Goal: Task Accomplishment & Management: Use online tool/utility

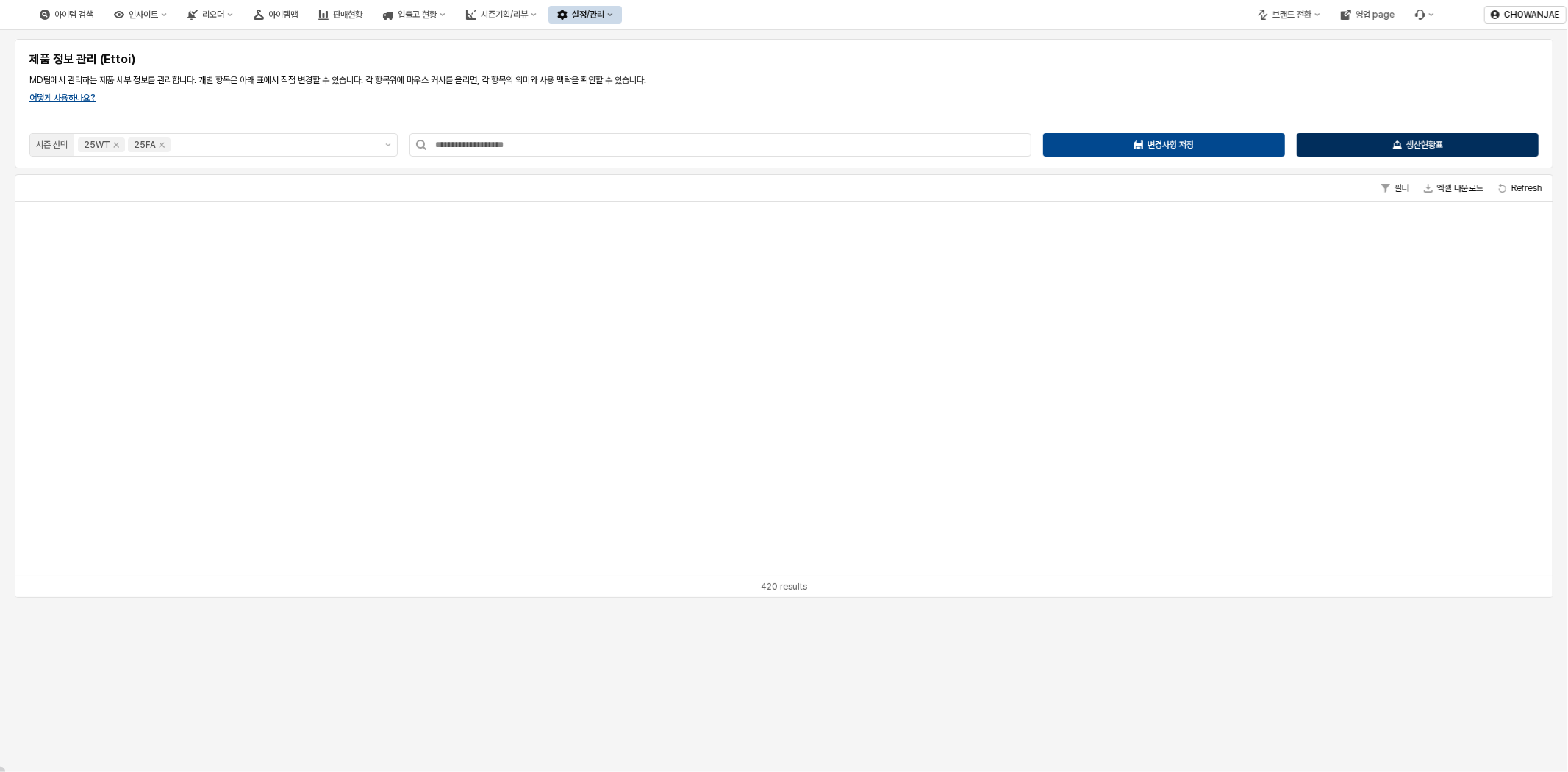
click at [1386, 149] on div "생산현황표" at bounding box center [1418, 145] width 229 height 22
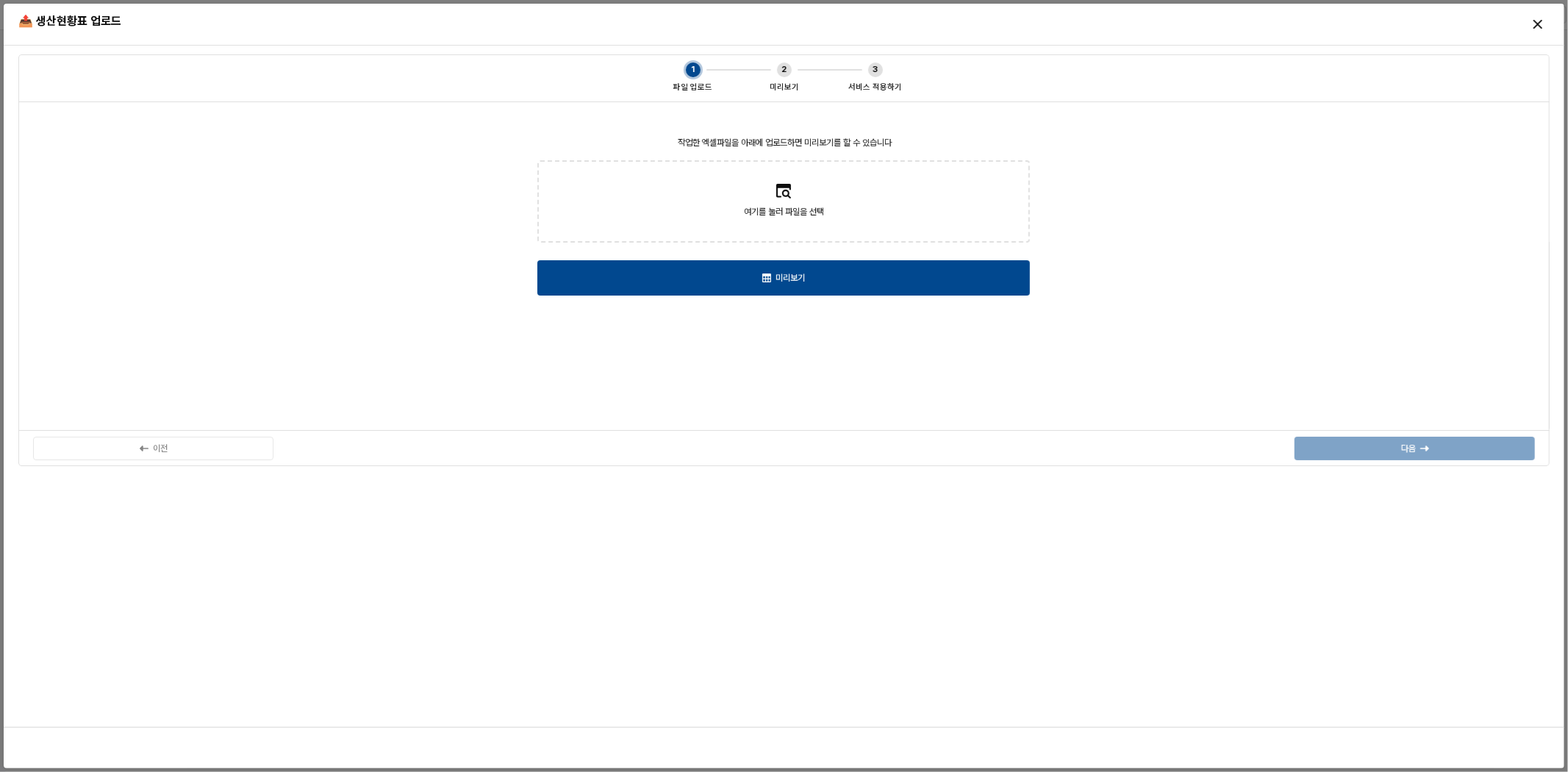
click at [792, 230] on div "여기를 눌러 파일을 선택" at bounding box center [783, 221] width 80 height 34
click at [784, 202] on input "여기를 눌러 파일을 선택" at bounding box center [783, 202] width 1 height 1
type input "**********"
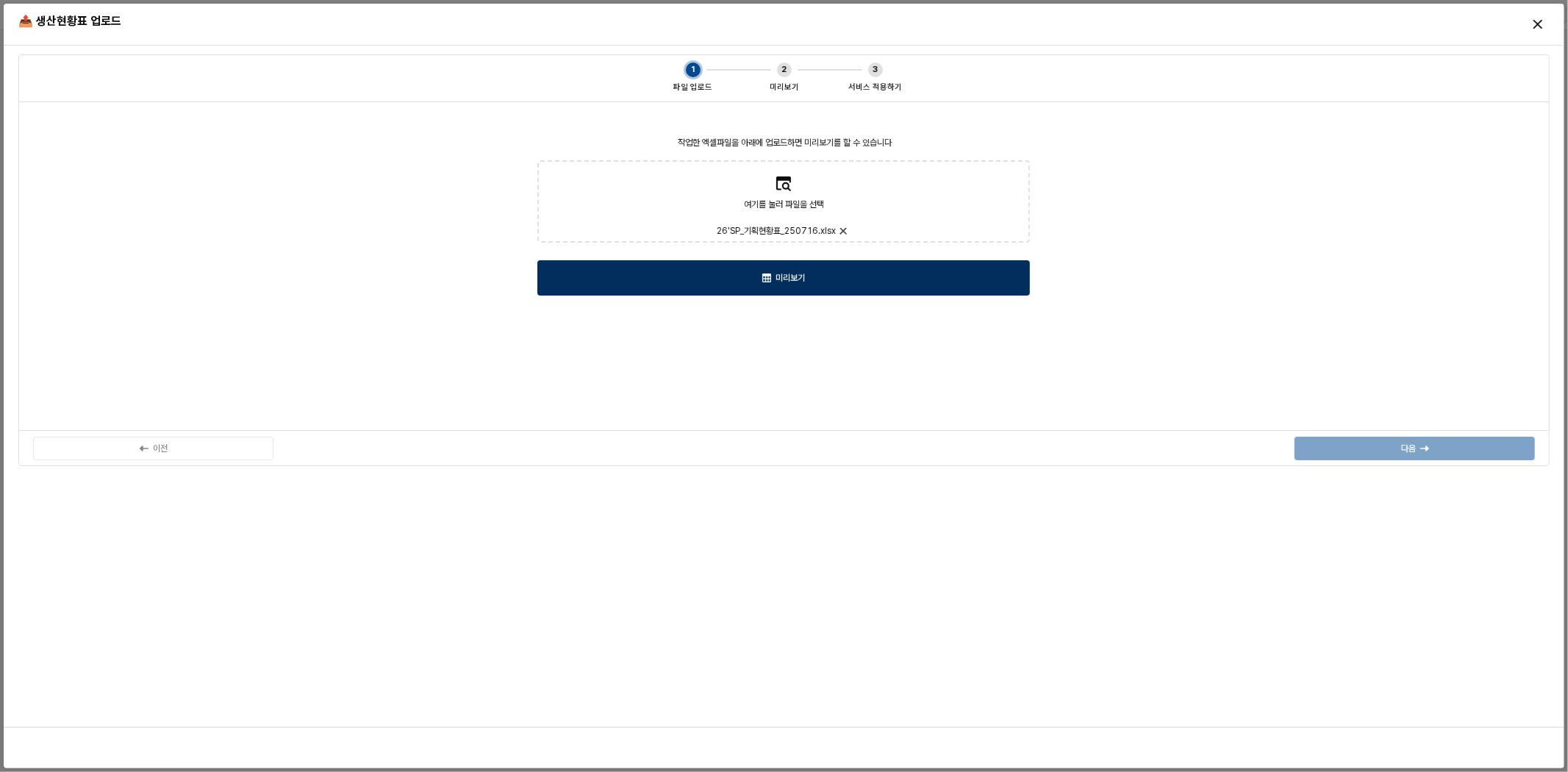
click at [913, 287] on div "미리보기" at bounding box center [784, 277] width 479 height 34
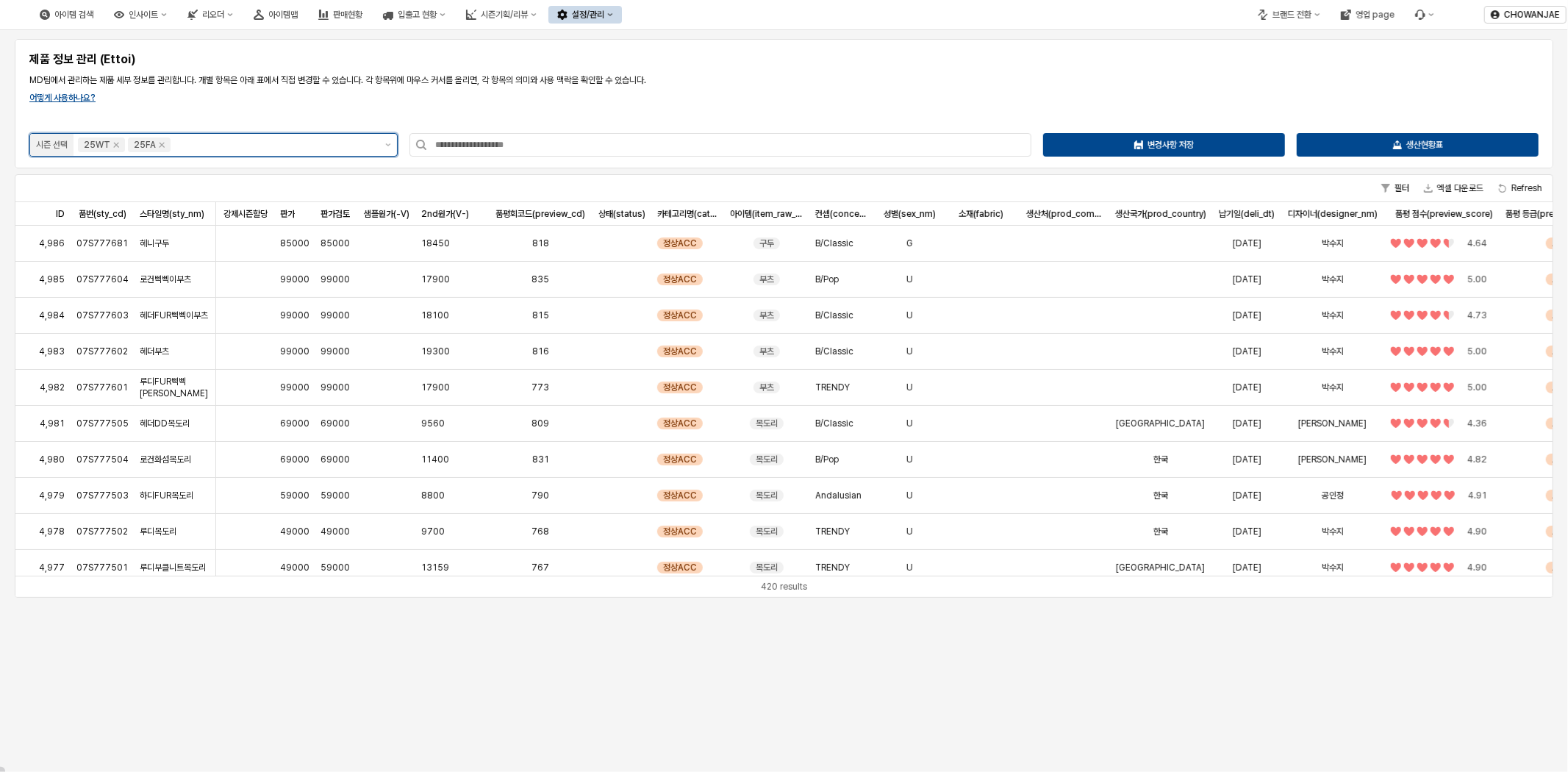
click at [162, 151] on div "25FA" at bounding box center [149, 145] width 43 height 15
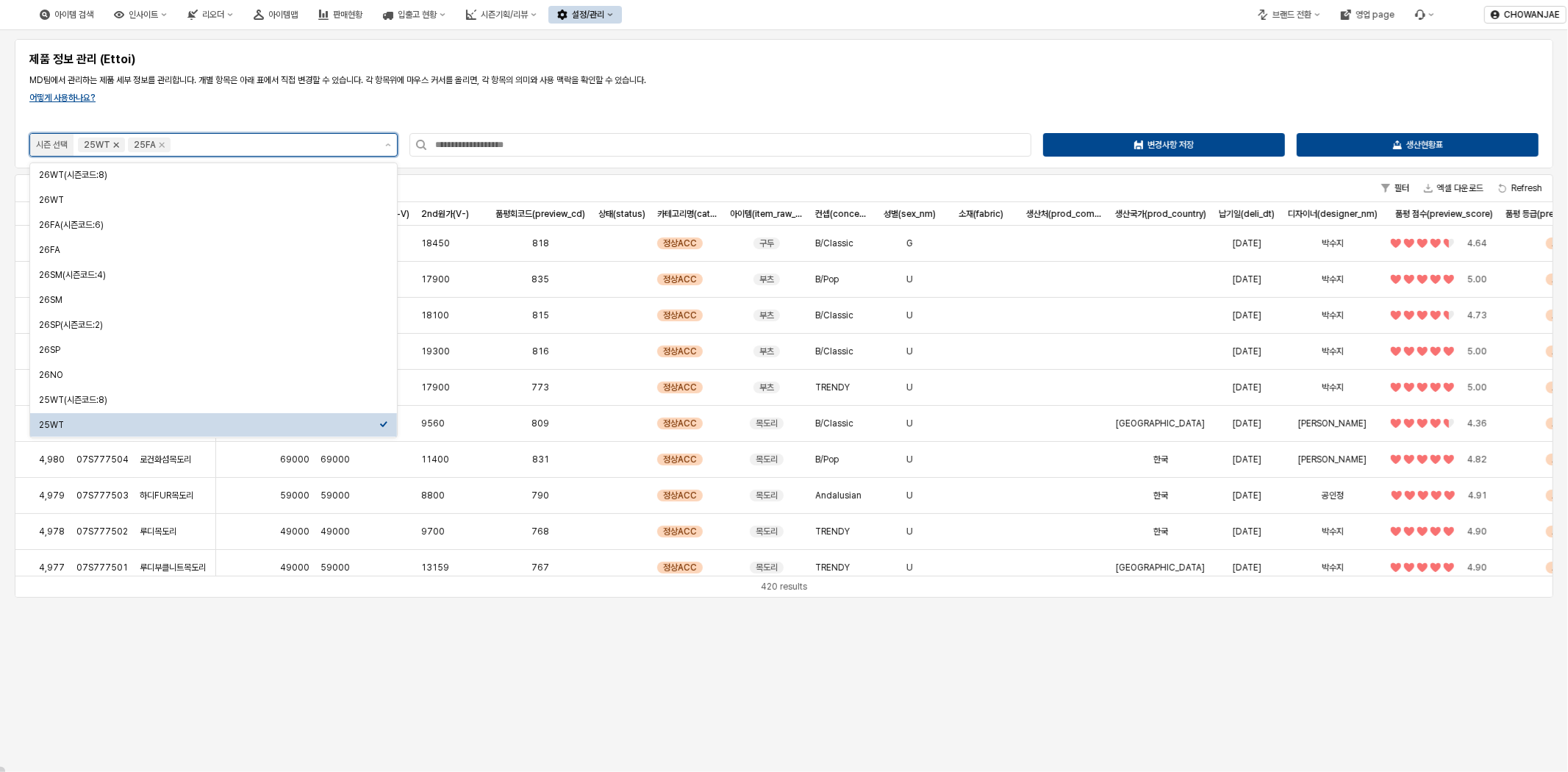
click at [115, 145] on icon "Remove 25WT" at bounding box center [116, 145] width 5 height 5
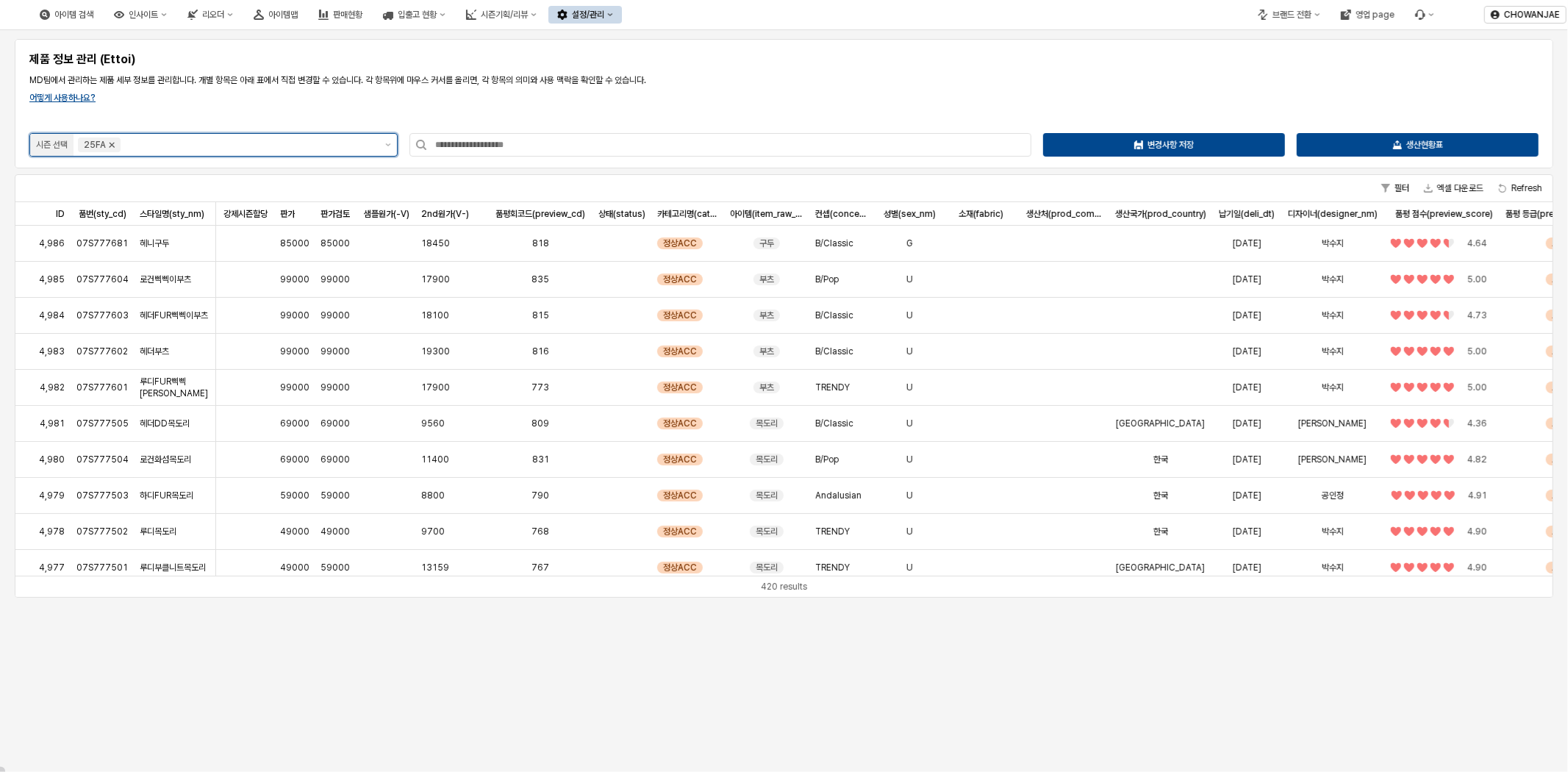
click at [110, 145] on icon "Remove 25FA" at bounding box center [111, 145] width 12 height 12
click at [197, 148] on input "App Frame" at bounding box center [230, 145] width 294 height 15
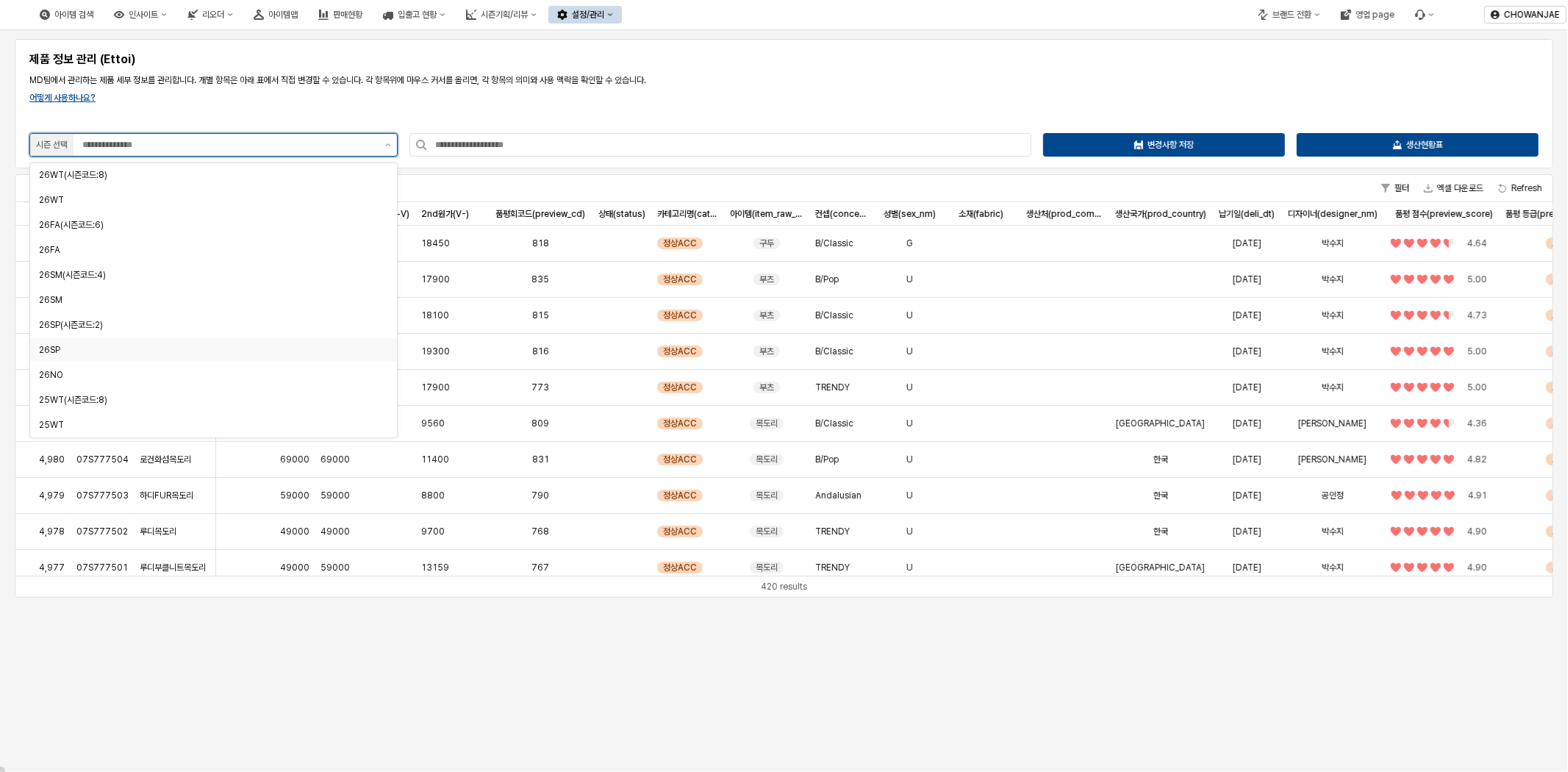
click at [219, 358] on div "26SP" at bounding box center [214, 351] width 367 height 24
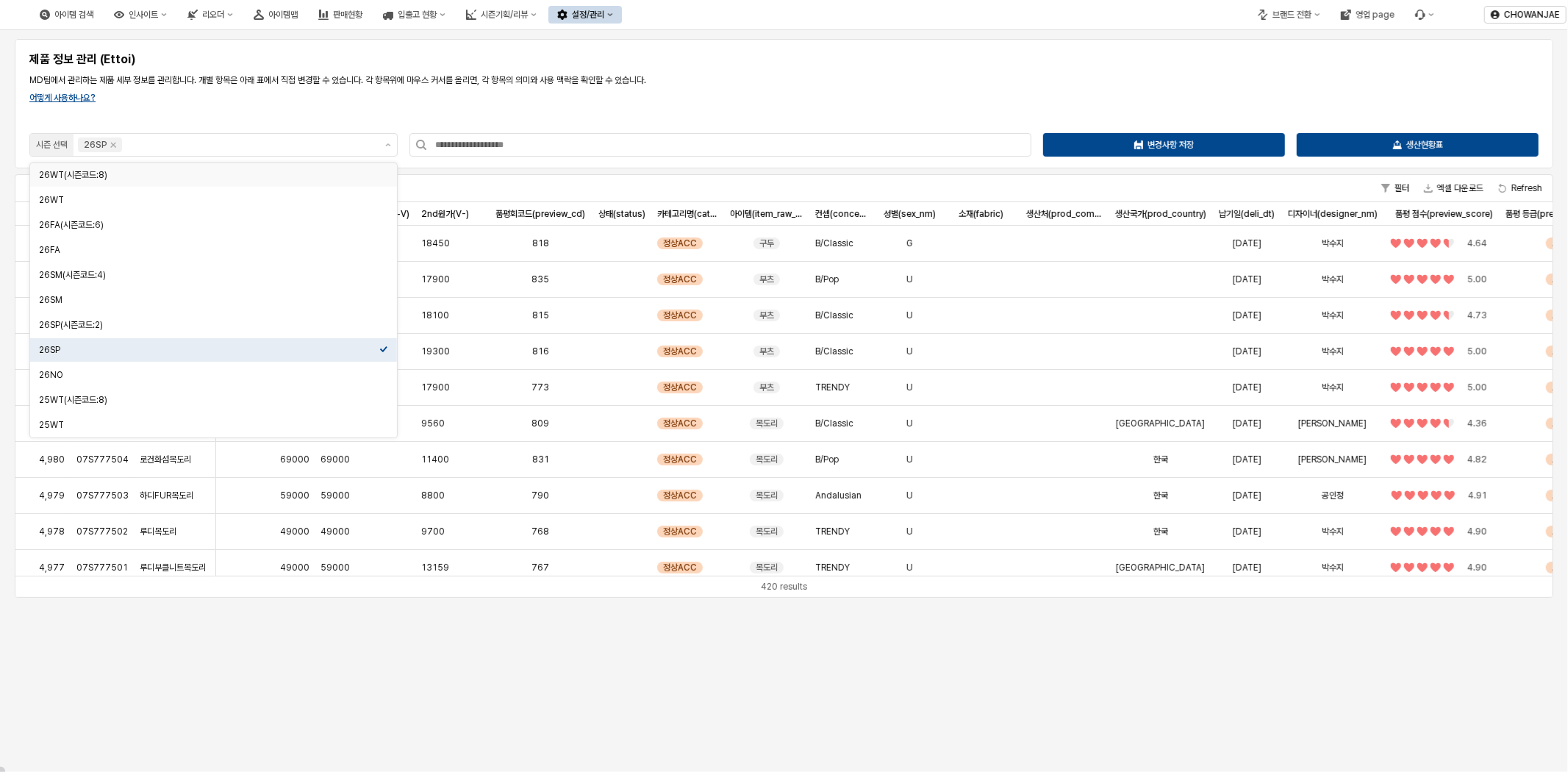
click at [604, 102] on div "제품 정보 관리 (Ettoi) MD팀에서 관리하는 제품 세부 정보를 관리합니다. 개별 항목은 아래 표에서 직접 변경할 수 있습니다. 각 항목위…" at bounding box center [784, 103] width 1521 height 112
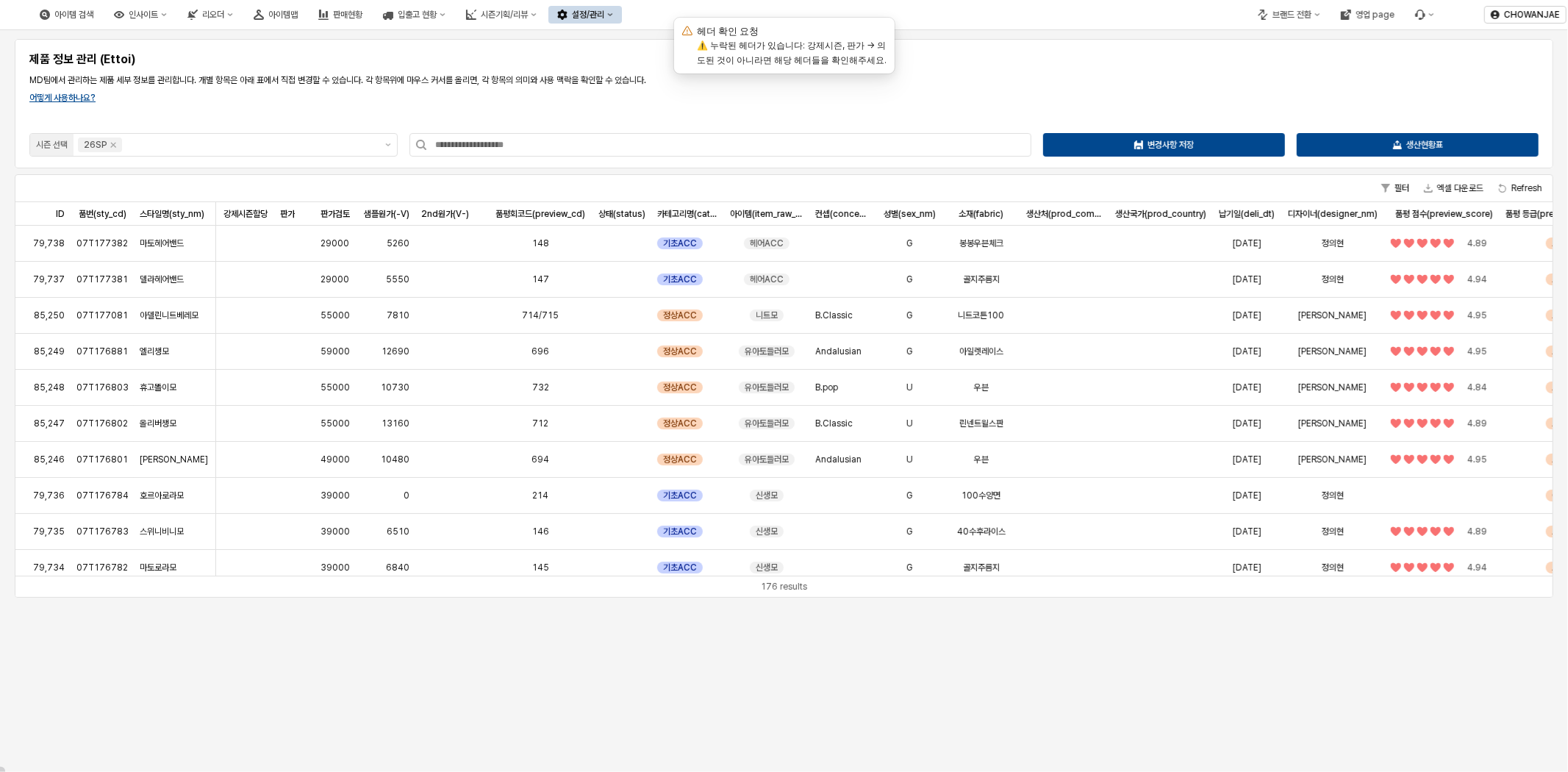
click at [1105, 91] on div "제품 정보 관리 (Ettoi) MD팀에서 관리하는 제품 세부 정보를 관리합니다. 개별 항목은 아래 표에서 직접 변경할 수 있습니다. 각 항목위…" at bounding box center [784, 103] width 1521 height 112
click at [1415, 142] on p "생산현황표" at bounding box center [1425, 145] width 37 height 12
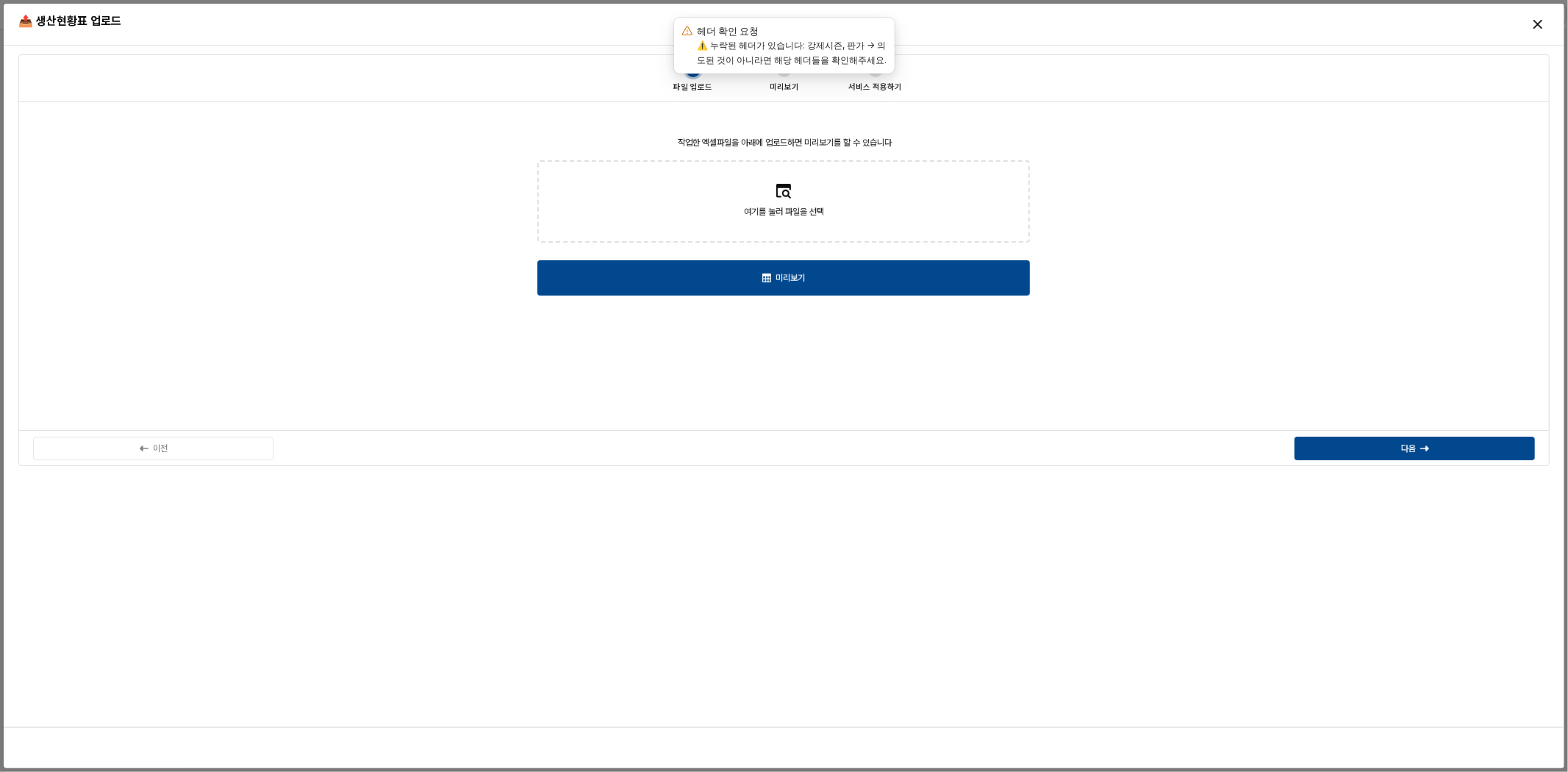
click at [831, 204] on label "여기를 눌러 파일을 선택" at bounding box center [784, 202] width 490 height 80
click at [784, 202] on input "여기를 눌러 파일을 선택" at bounding box center [783, 202] width 1 height 1
type input "**********"
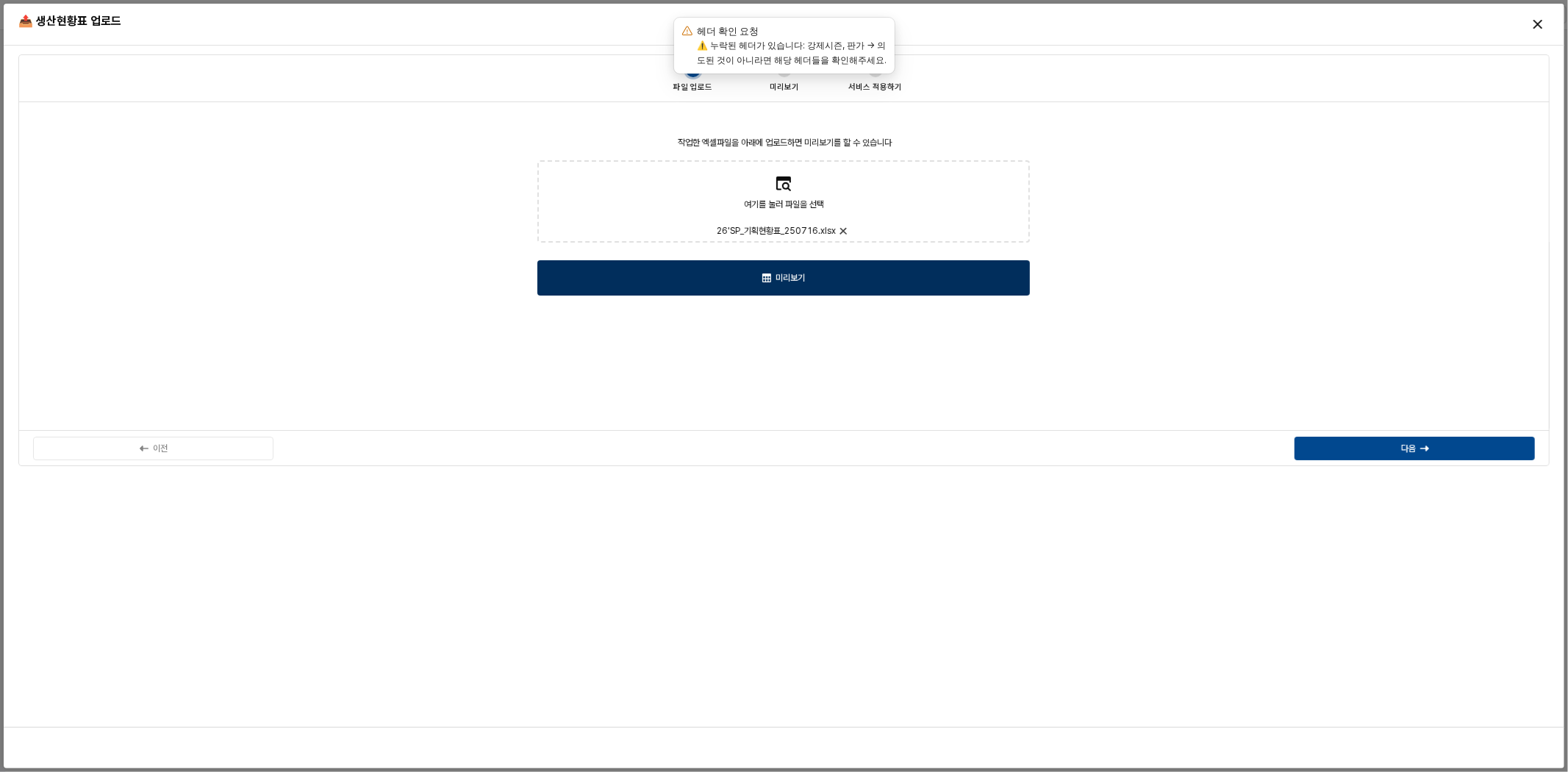
click at [846, 266] on div "미리보기" at bounding box center [784, 277] width 479 height 34
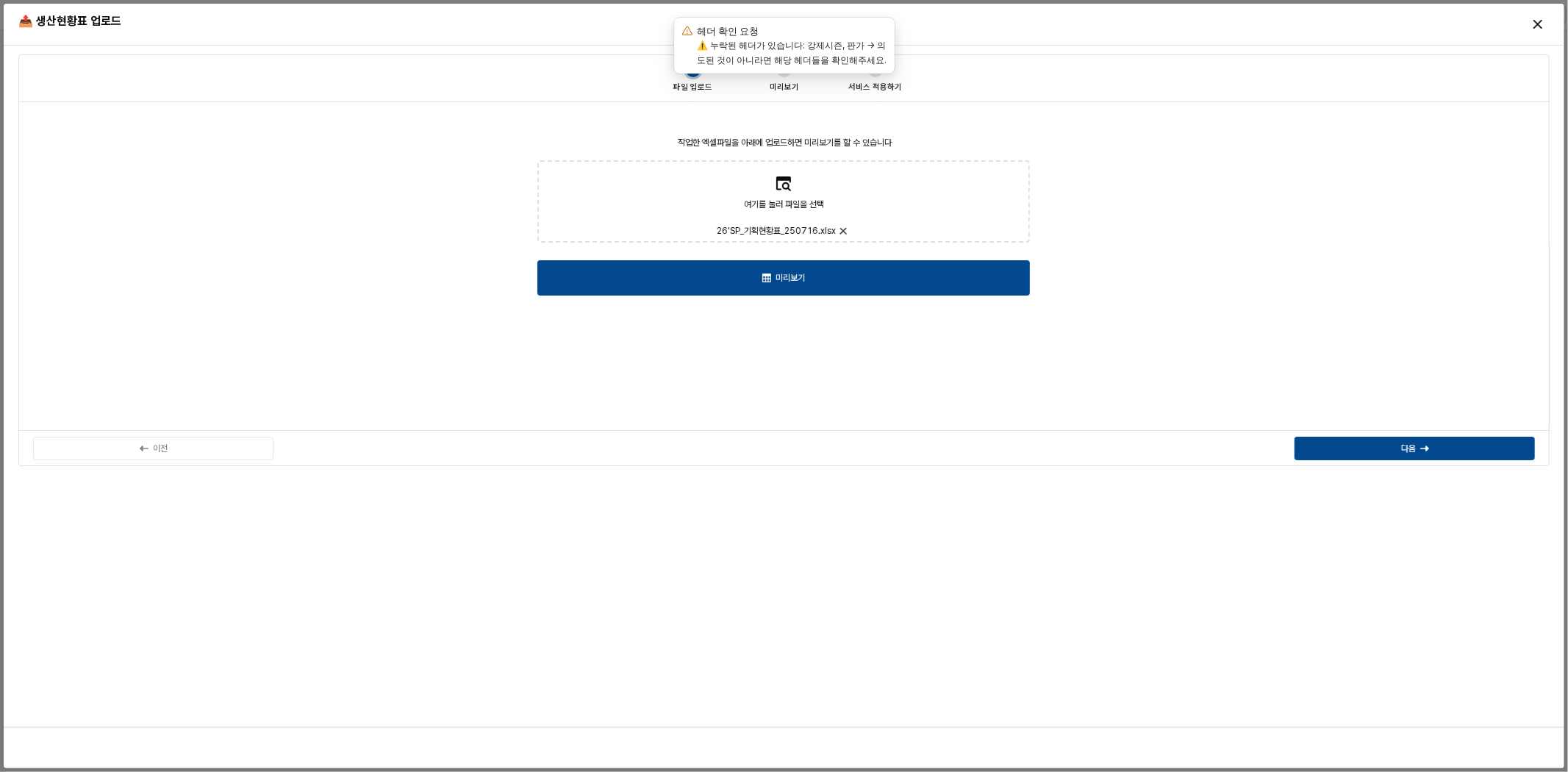
click at [1163, 261] on div "작업한 엑셀파일을 아래에 업로드하면 미리보기를 할 수 있습니다 여기를 눌러 파일을 선택 26'SP_기획현황표_250716.xlsx 미리보기" at bounding box center [784, 266] width 1514 height 312
click at [1390, 455] on div "다음" at bounding box center [1415, 448] width 227 height 22
click at [892, 20] on icon "Notifications (F8)" at bounding box center [893, 19] width 9 height 9
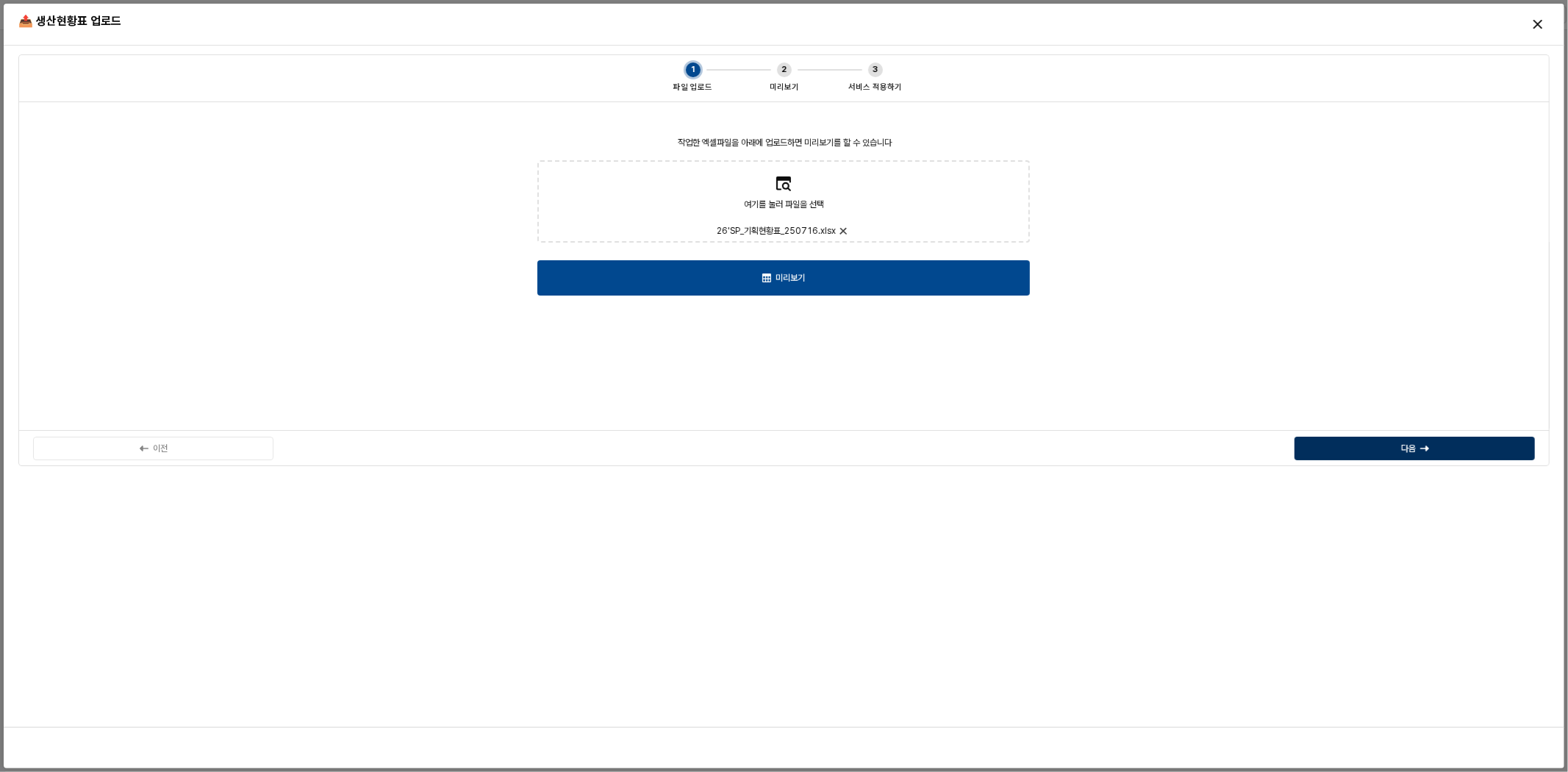
click at [1399, 452] on div "다음" at bounding box center [1415, 448] width 227 height 22
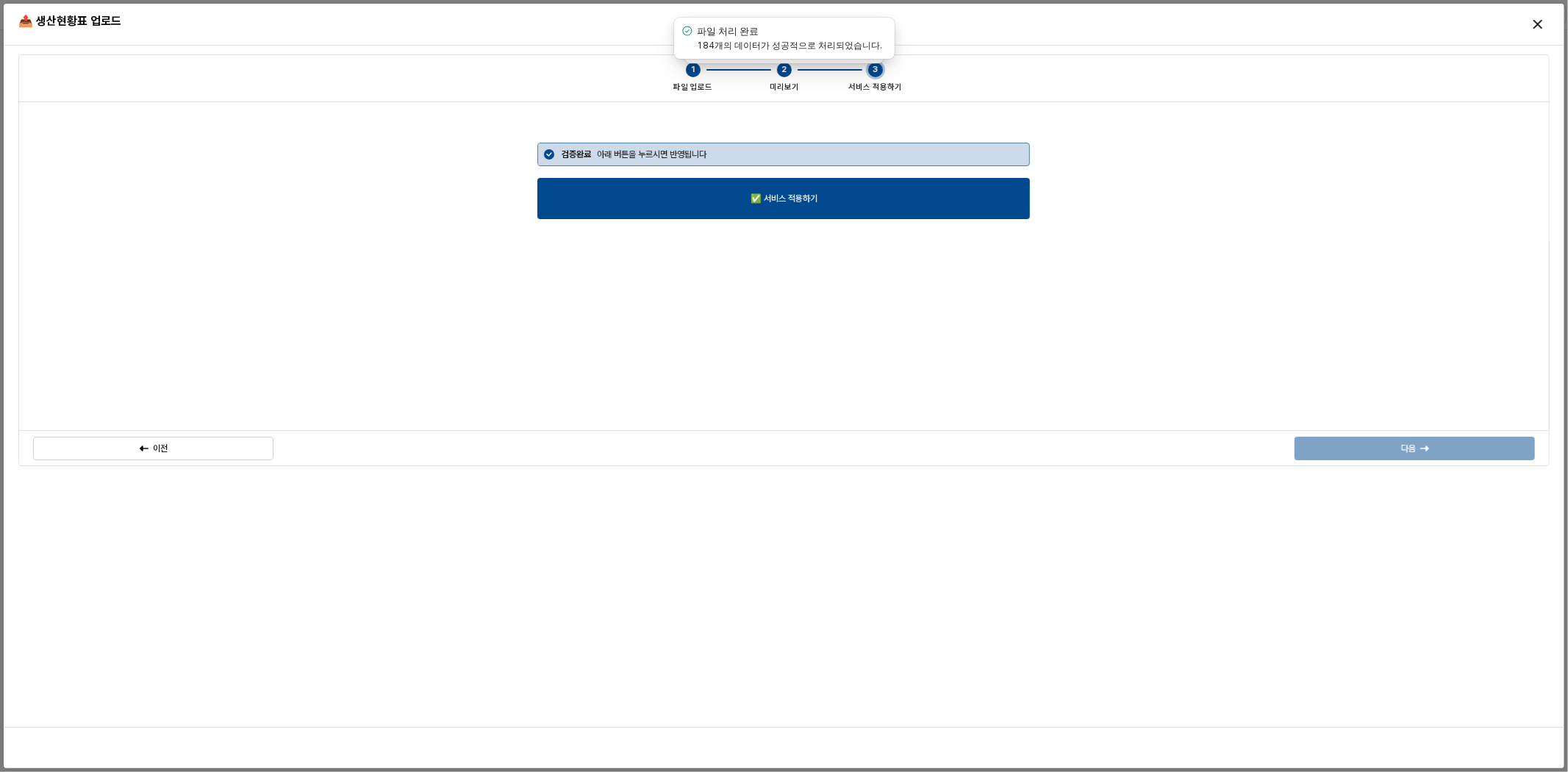
click at [1078, 343] on div "검증완료 아래 버튼을 누르시면 반영됩니다 ✅ 서비스 적용하기" at bounding box center [784, 266] width 1514 height 312
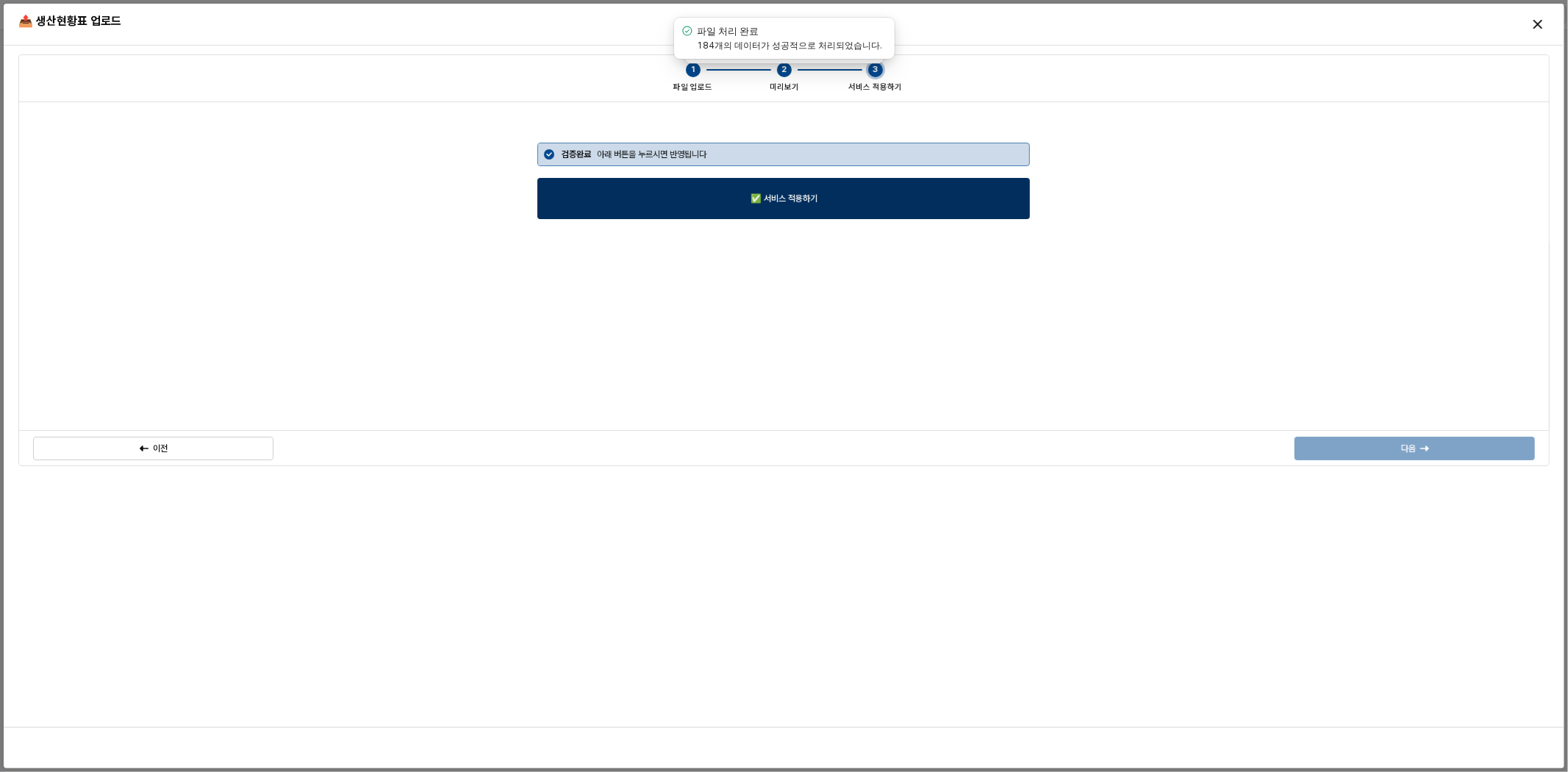
click at [857, 200] on div "✅ 서비스 적용하기" at bounding box center [784, 199] width 479 height 40
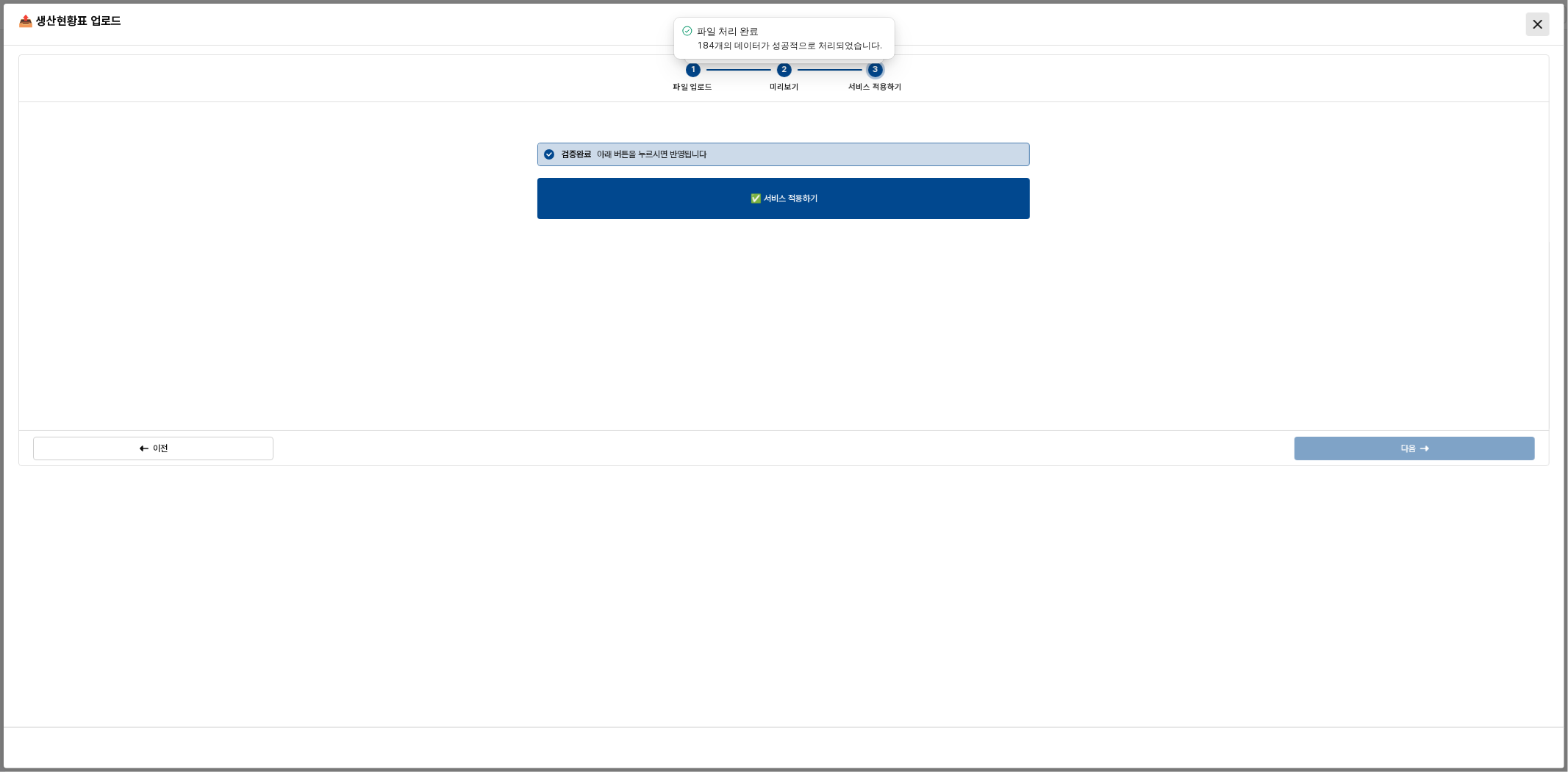
click at [1538, 29] on div "Close" at bounding box center [1539, 25] width 22 height 22
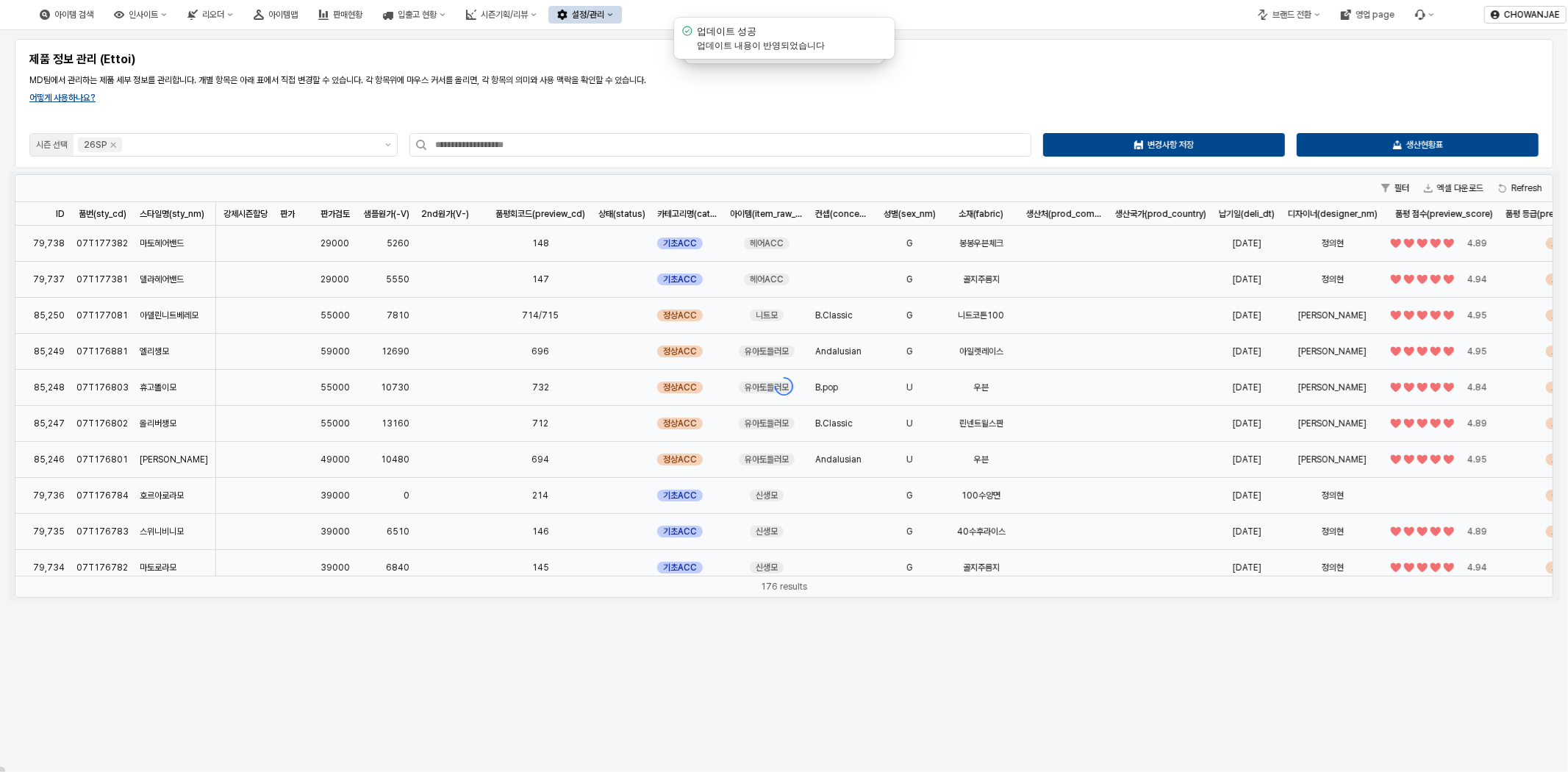
click at [370, 113] on div "제품 정보 관리 (Ettoi) MD팀에서 관리하는 제품 세부 정보를 관리합니다. 개별 항목은 아래 표에서 직접 변경할 수 있습니다. 각 항목위…" at bounding box center [784, 103] width 1521 height 112
click at [386, 142] on button "제안 사항 표시" at bounding box center [388, 145] width 17 height 22
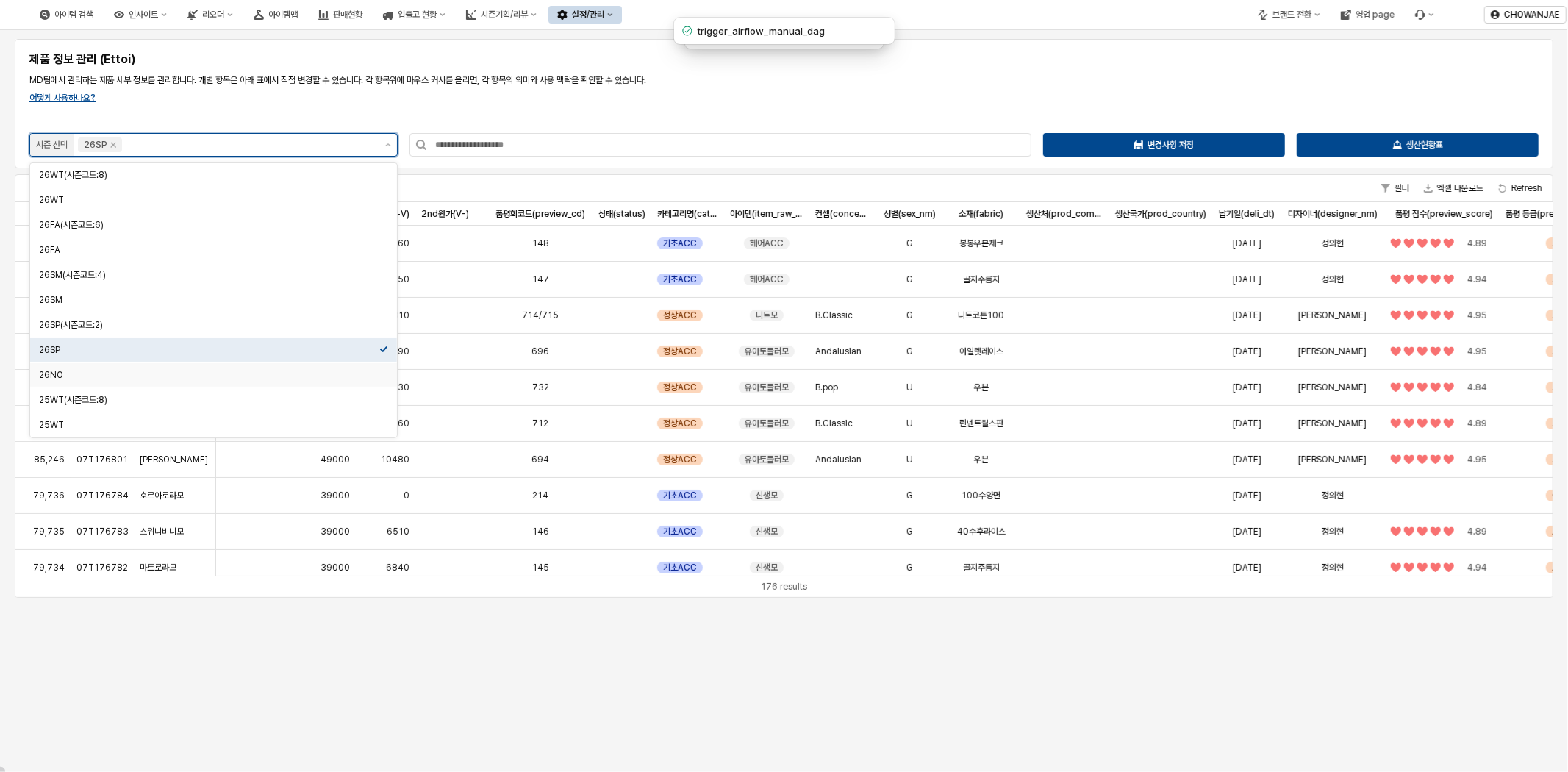
click at [247, 378] on div "26NO" at bounding box center [209, 374] width 340 height 12
click at [111, 142] on icon "Remove 26SP" at bounding box center [114, 145] width 5 height 5
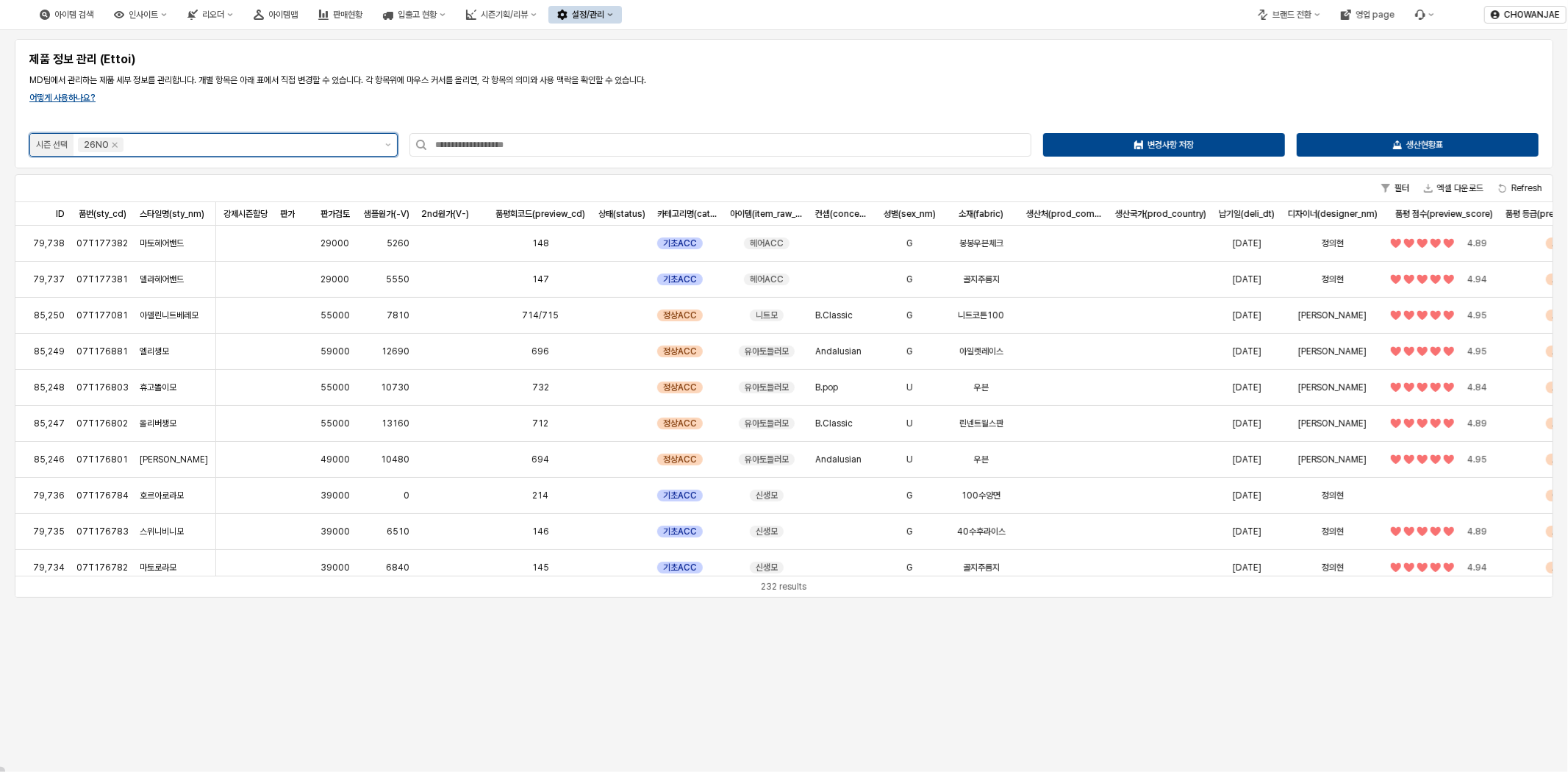
click at [389, 133] on div "시즌 선택 26NO" at bounding box center [214, 145] width 369 height 24
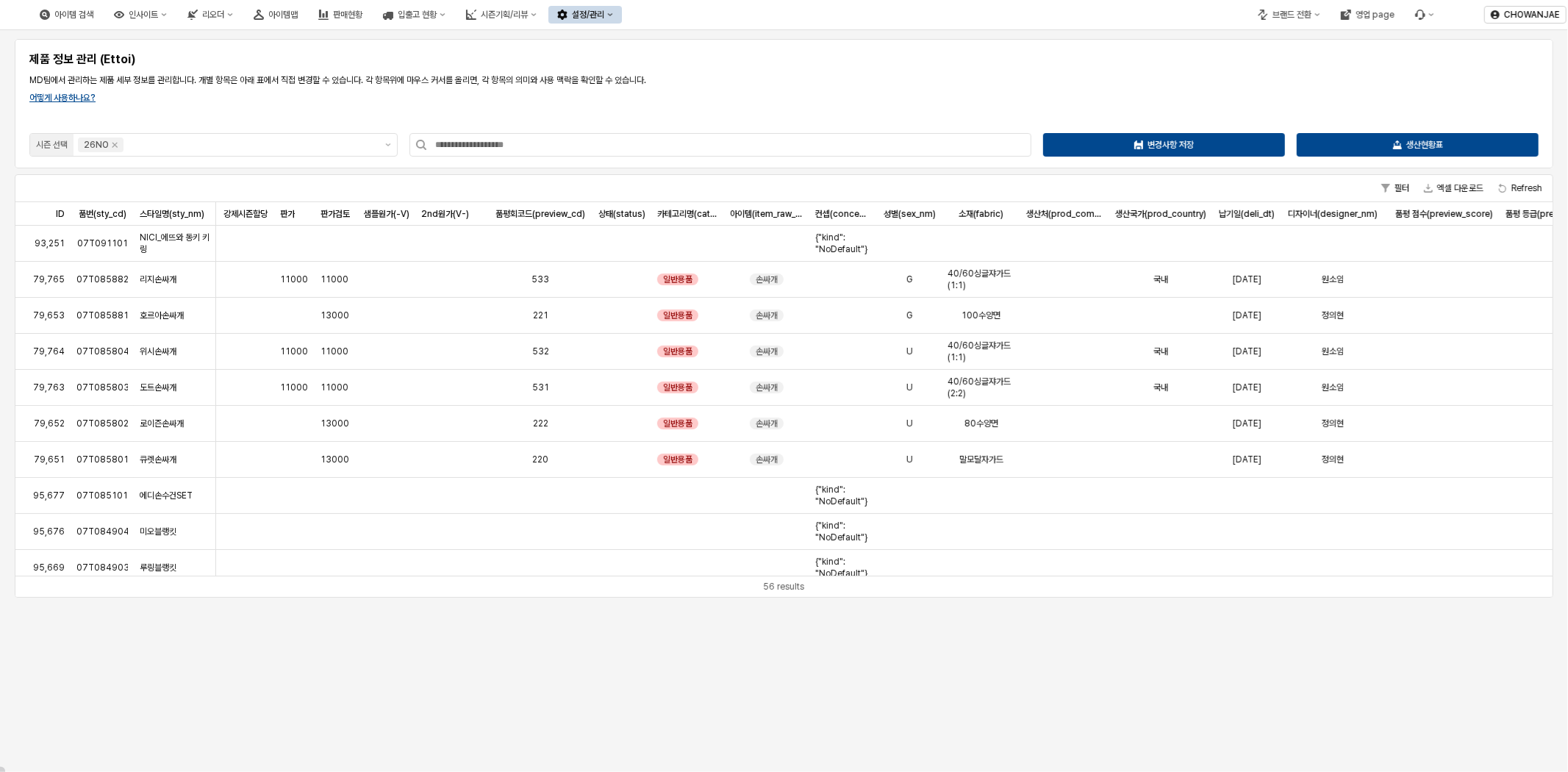
click at [406, 113] on div "제품 정보 관리 (Ettoi) MD팀에서 관리하는 제품 세부 정보를 관리합니다. 개별 항목은 아래 표에서 직접 변경할 수 있습니다. 각 항목위…" at bounding box center [784, 103] width 1521 height 112
click at [1417, 151] on div "생산현황표" at bounding box center [1418, 145] width 229 height 22
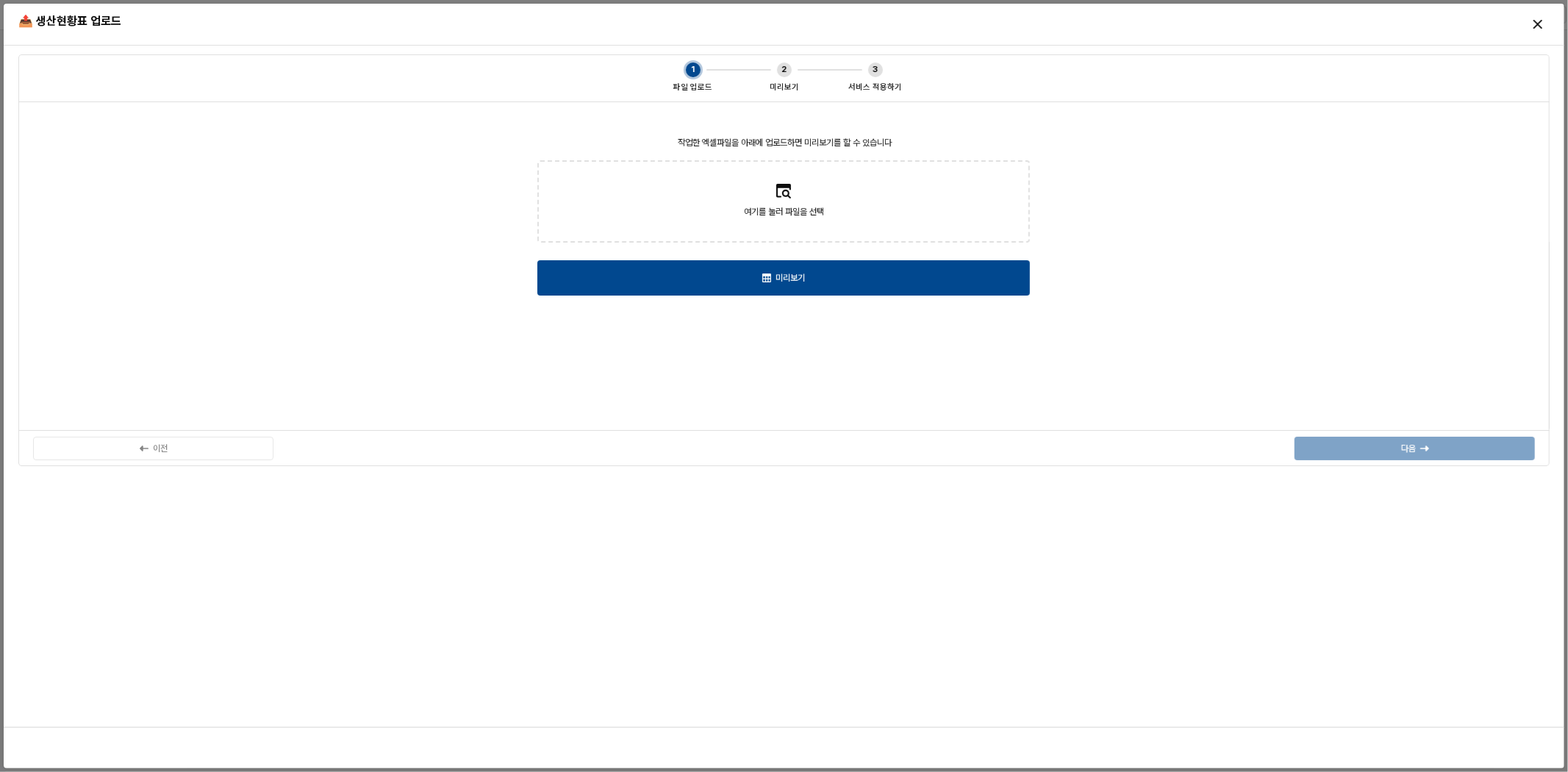
click at [821, 225] on div "여기를 눌러 파일을 선택" at bounding box center [783, 221] width 80 height 34
click at [784, 202] on input "여기를 눌러 파일을 선택" at bounding box center [783, 202] width 1 height 1
type input "**********"
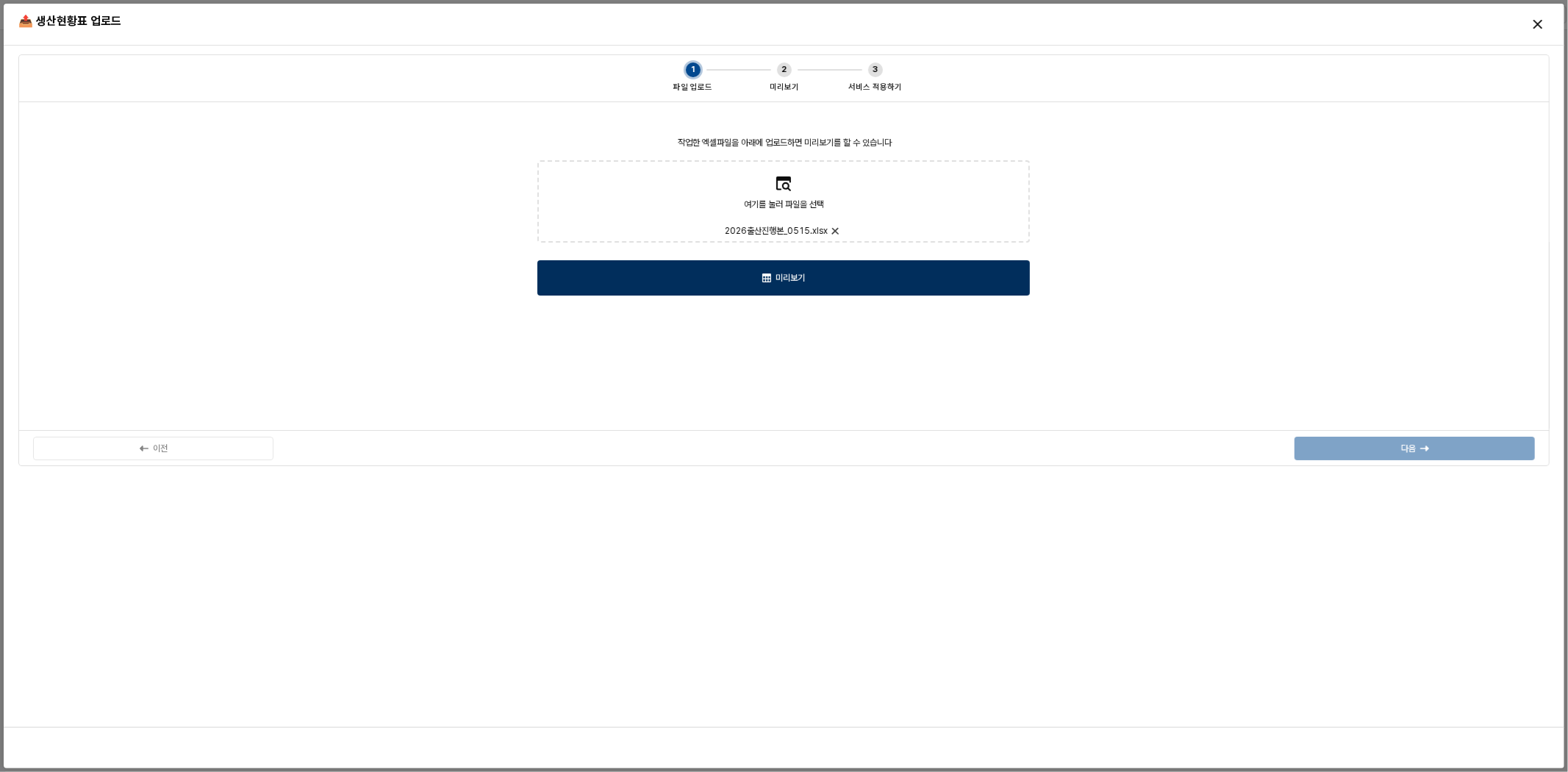
click at [863, 285] on div "미리보기" at bounding box center [784, 277] width 479 height 34
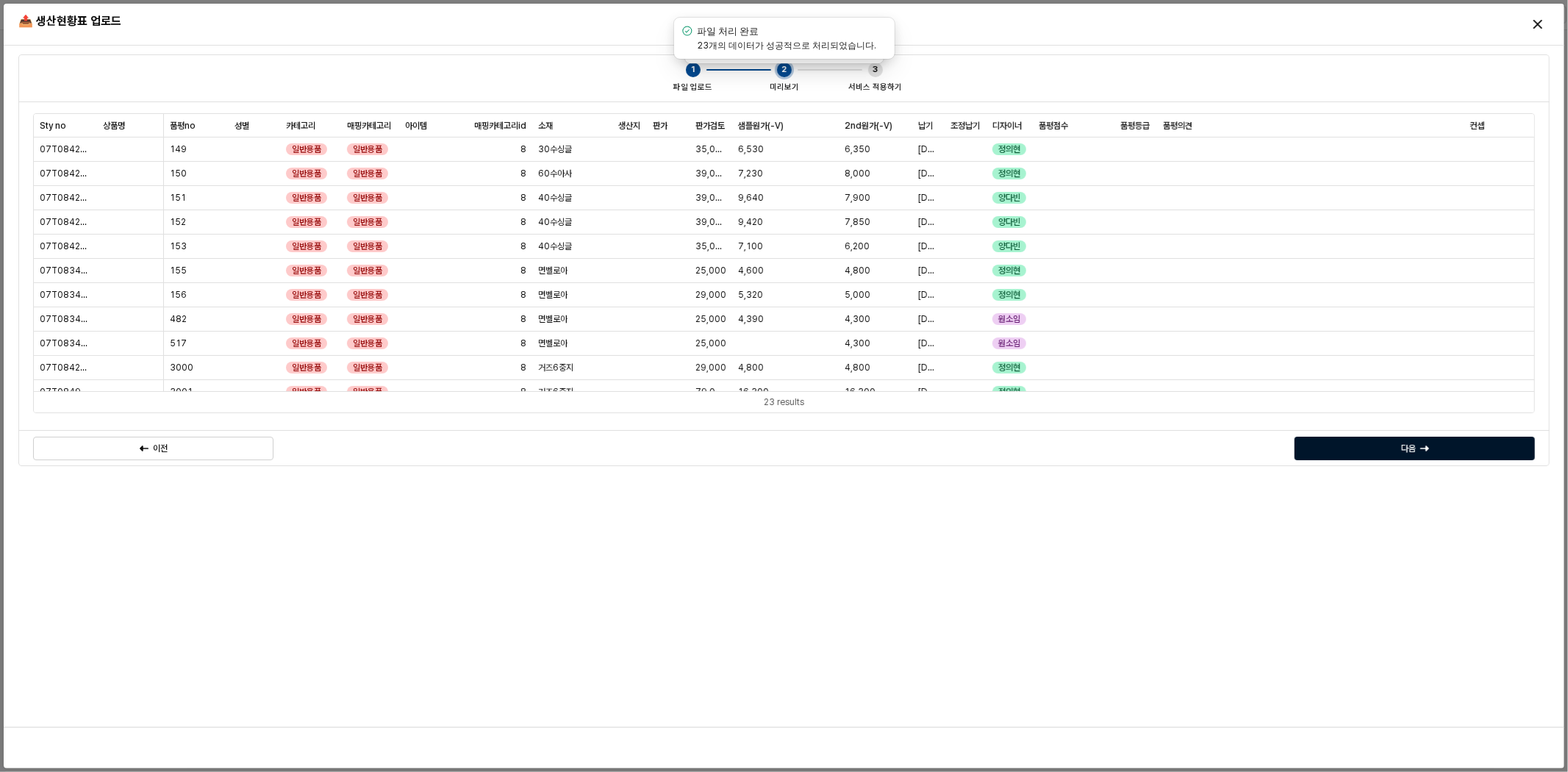
click at [1364, 448] on div "다음" at bounding box center [1415, 448] width 227 height 22
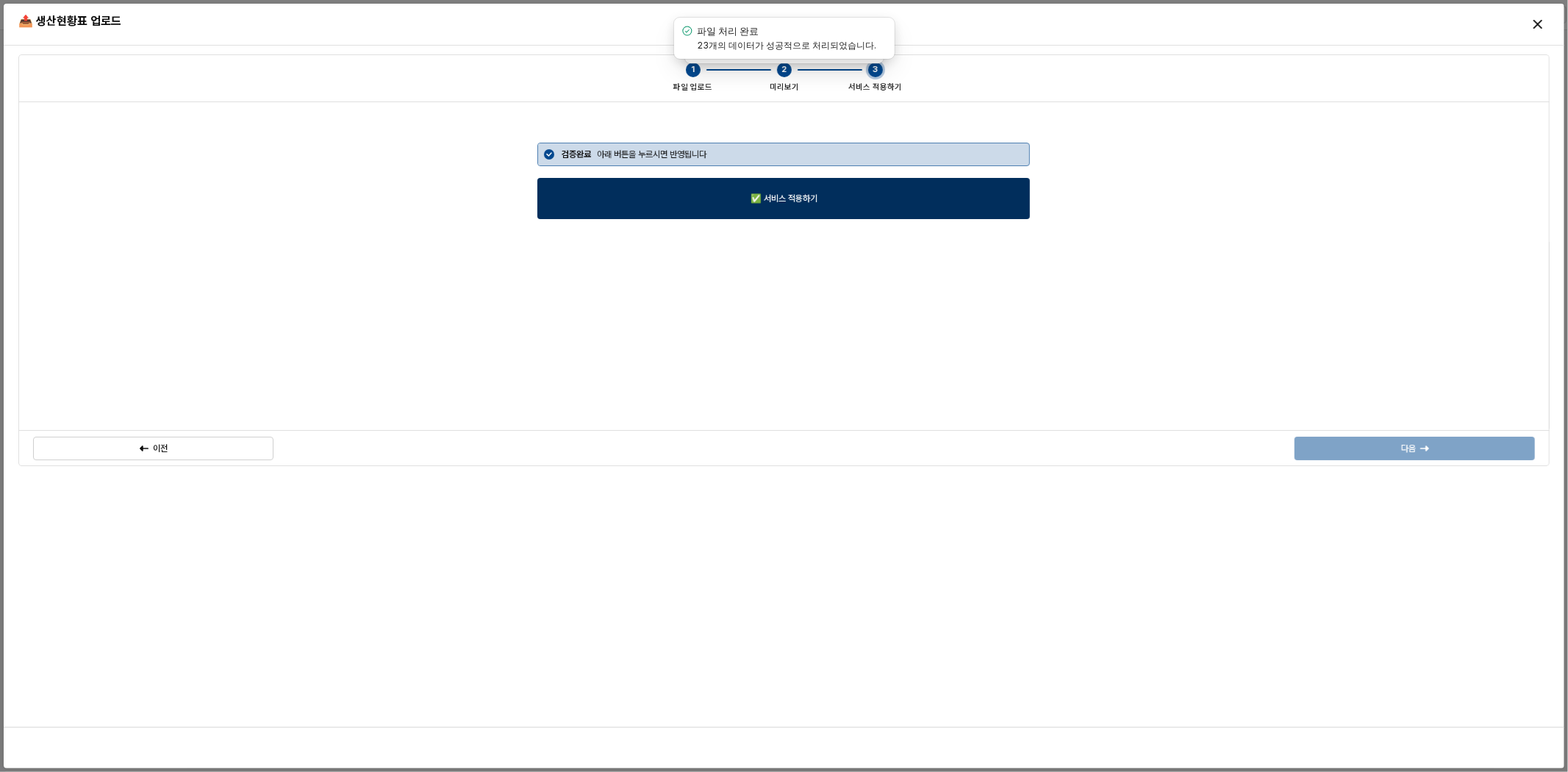
click at [931, 203] on div "✅ 서비스 적용하기" at bounding box center [784, 199] width 479 height 40
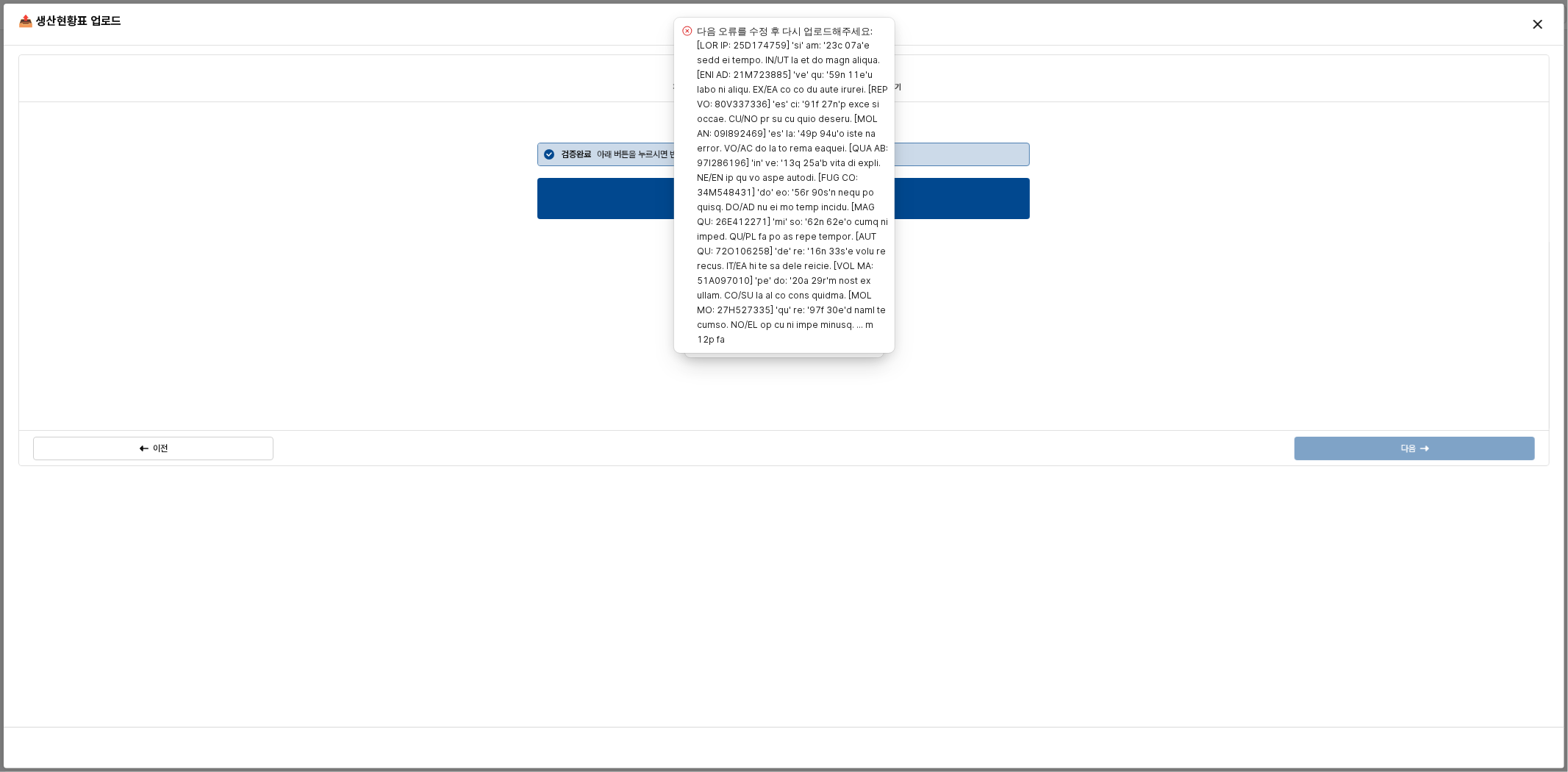
click at [1025, 376] on div "검증완료 아래 버튼을 누르시면 반영됩니다 ✅ 서비스 적용하기" at bounding box center [784, 266] width 1514 height 312
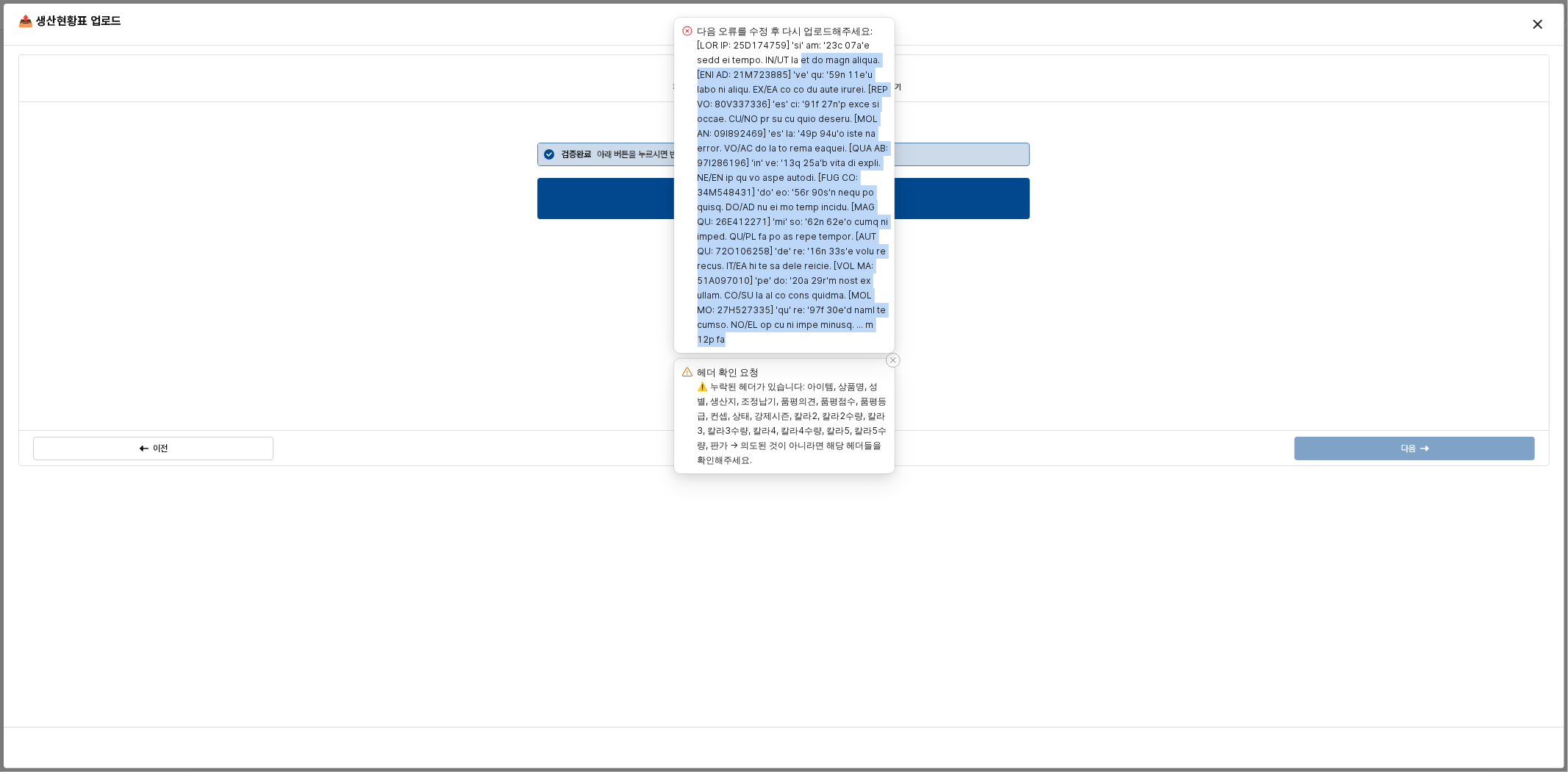
drag, startPoint x: 692, startPoint y: 69, endPoint x: 858, endPoint y: 520, distance: 480.6
click at [855, 347] on div "Notifications (F8)" at bounding box center [784, 192] width 209 height 309
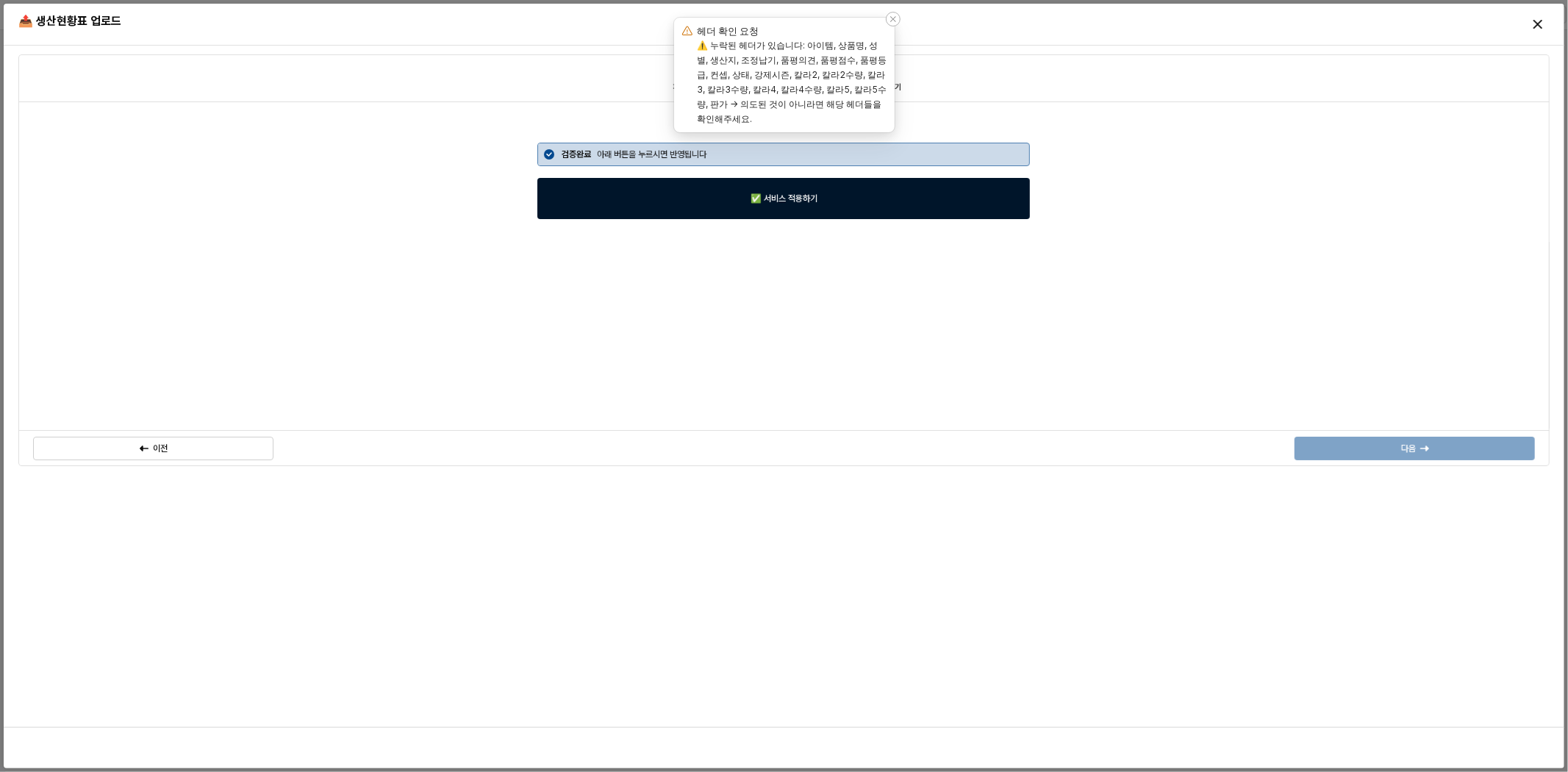
click at [830, 192] on div "✅ 서비스 적용하기" at bounding box center [784, 199] width 479 height 40
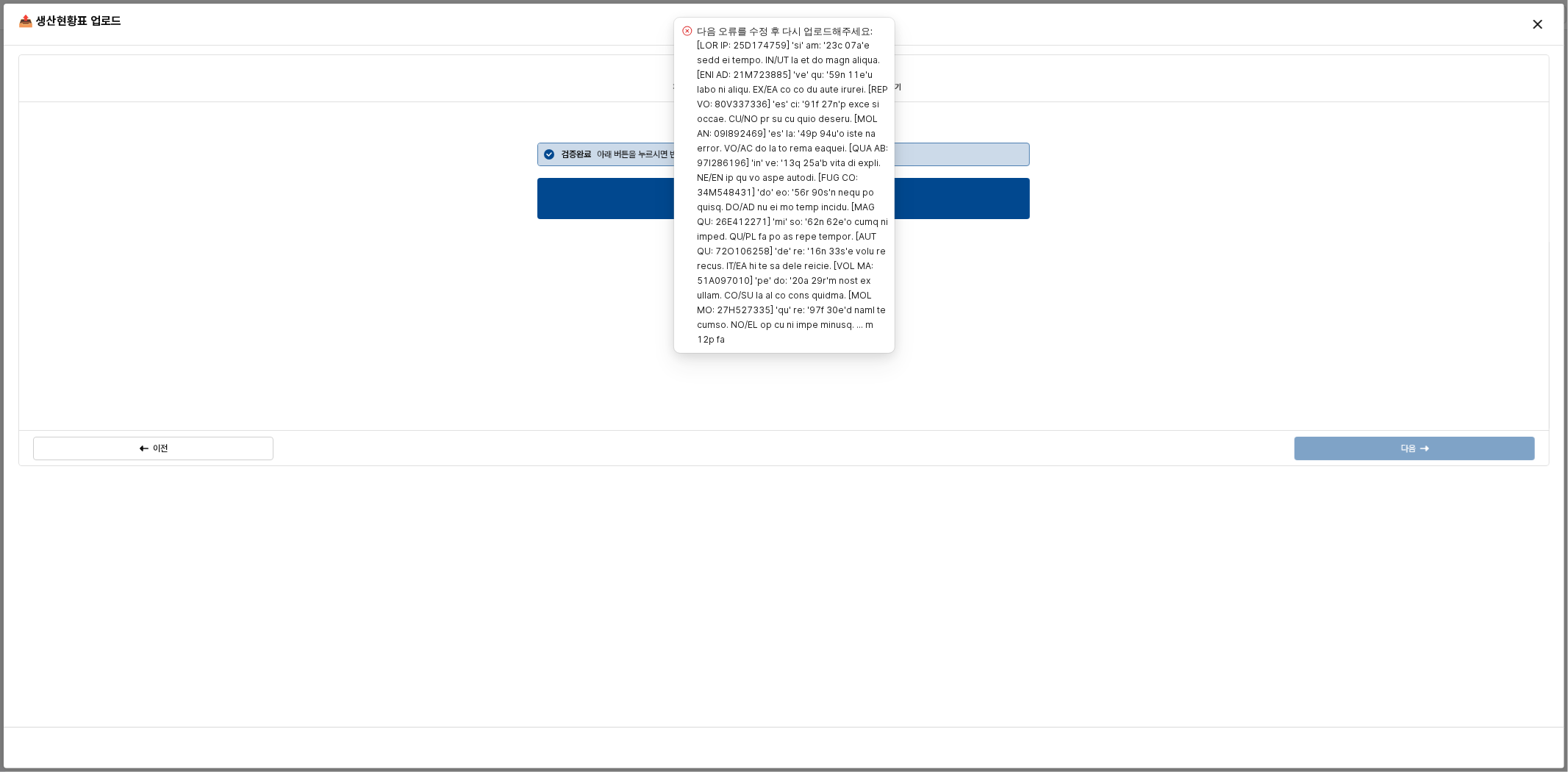
click at [1081, 208] on div "검증완료 아래 버튼을 누르시면 반영됩니다 ✅ 서비스 적용하기" at bounding box center [784, 266] width 1514 height 312
click at [306, 99] on div "1 파일 업로드 2 미리보기 3 서비스 적용하기" at bounding box center [784, 77] width 1531 height 47
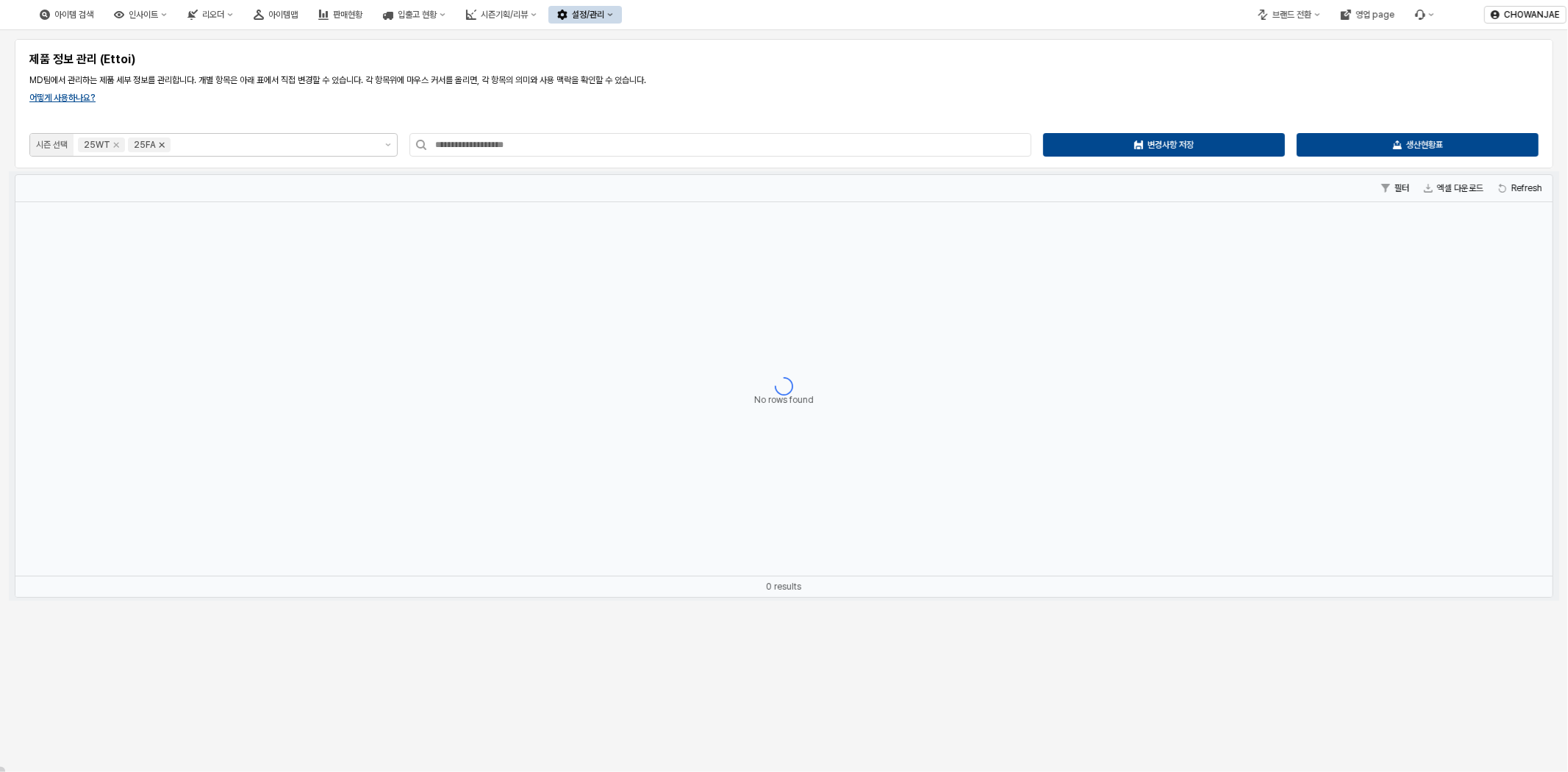
click at [157, 142] on icon "Remove 25FA" at bounding box center [161, 145] width 12 height 12
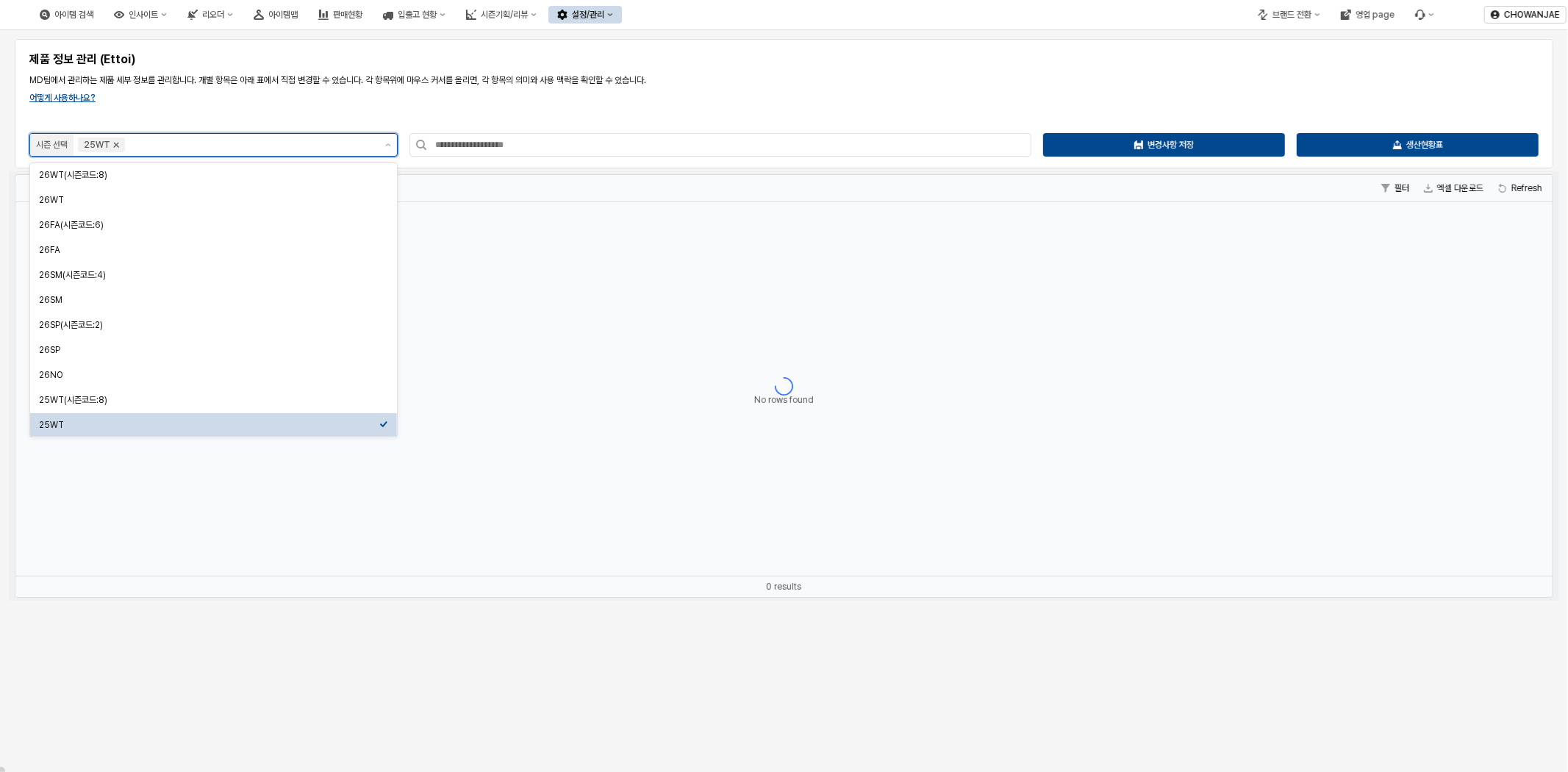
click at [114, 145] on icon "Remove 25WT" at bounding box center [116, 145] width 12 height 12
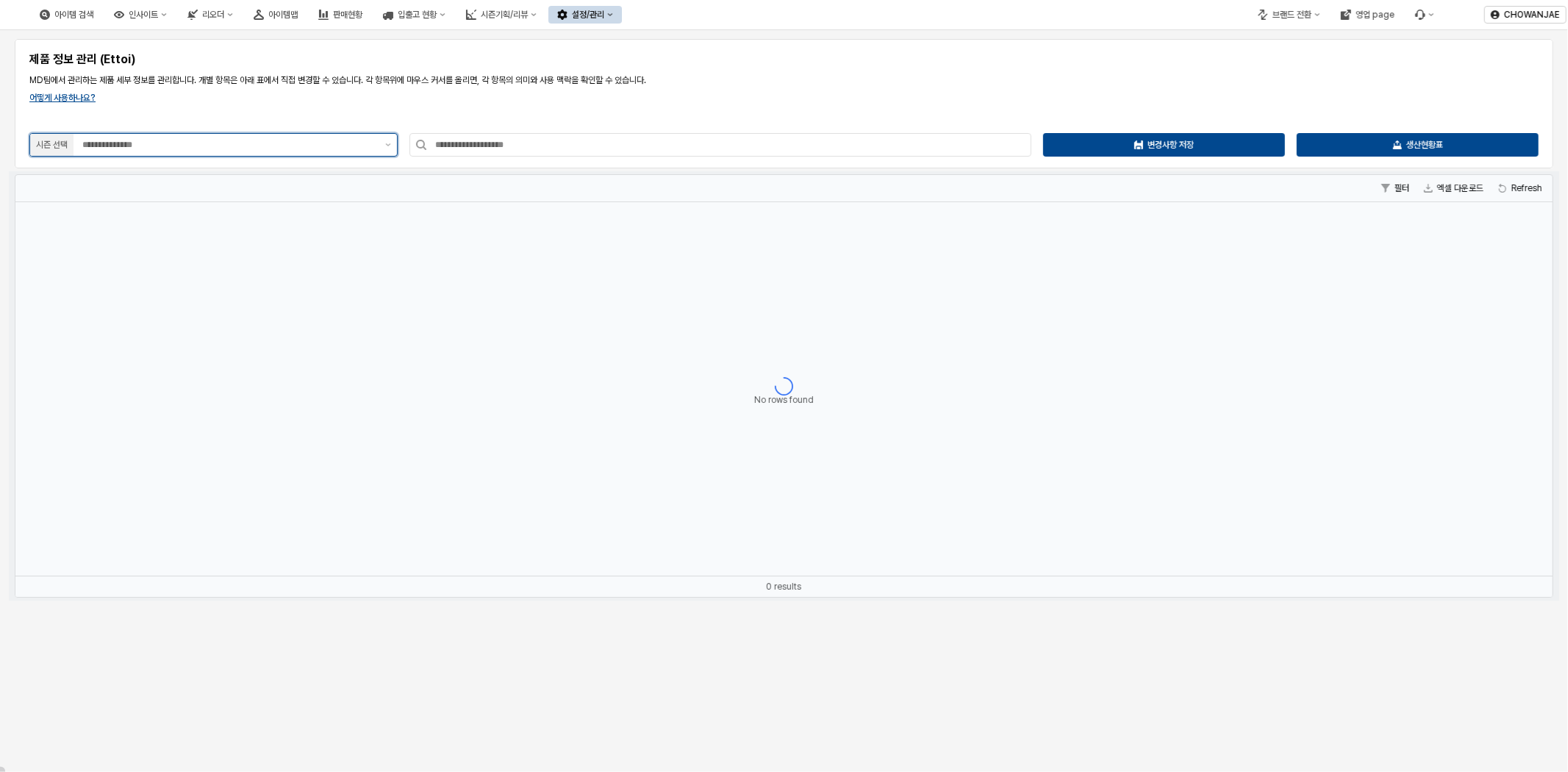
click at [222, 141] on input "App Frame" at bounding box center [230, 145] width 294 height 15
click at [134, 375] on div "26NO" at bounding box center [209, 374] width 340 height 12
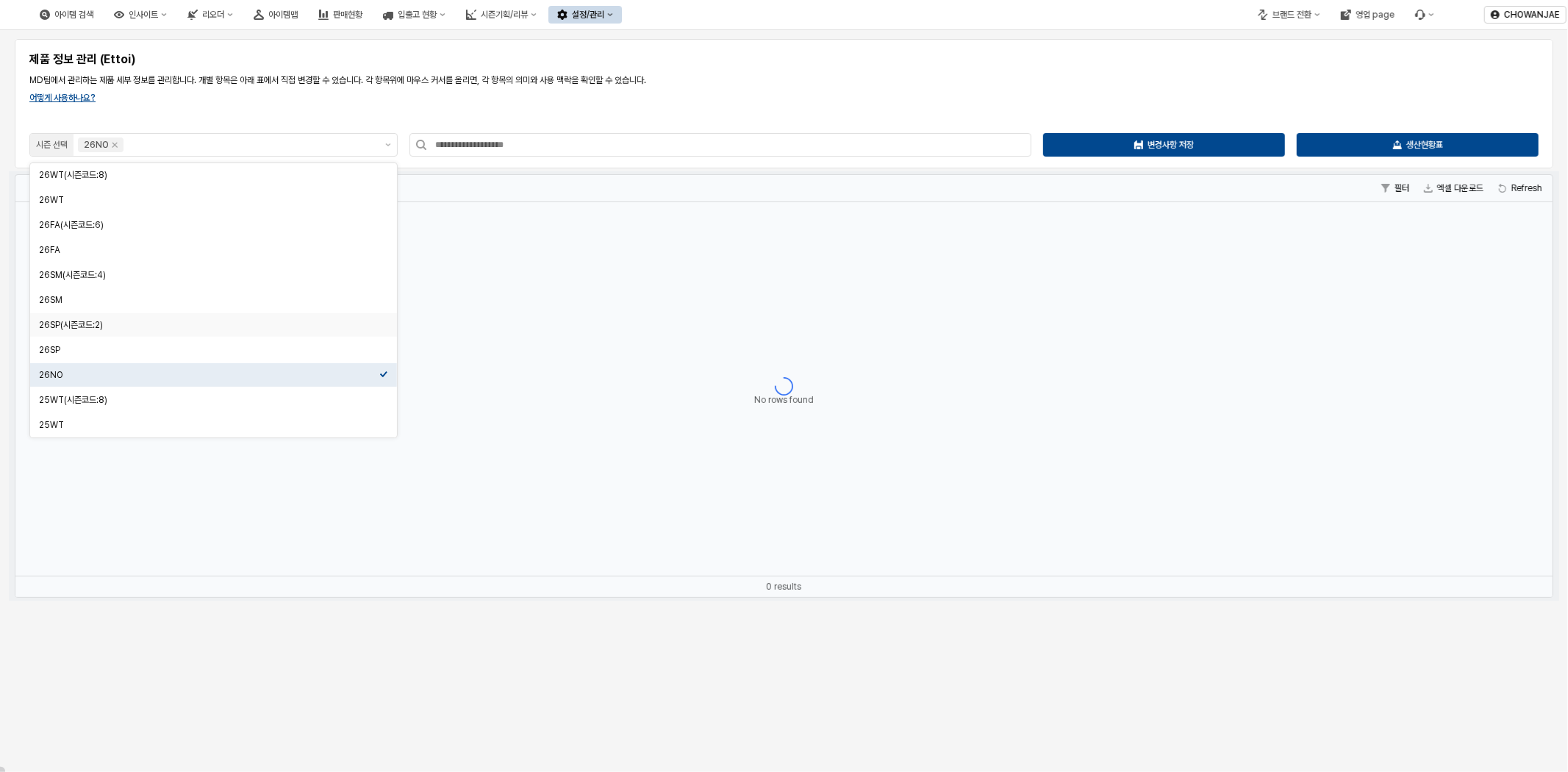
click at [781, 103] on div "제품 정보 관리 (Ettoi) MD팀에서 관리하는 제품 세부 정보를 관리합니다. 개별 항목은 아래 표에서 직접 변경할 수 있습니다. 각 항목위…" at bounding box center [784, 103] width 1521 height 112
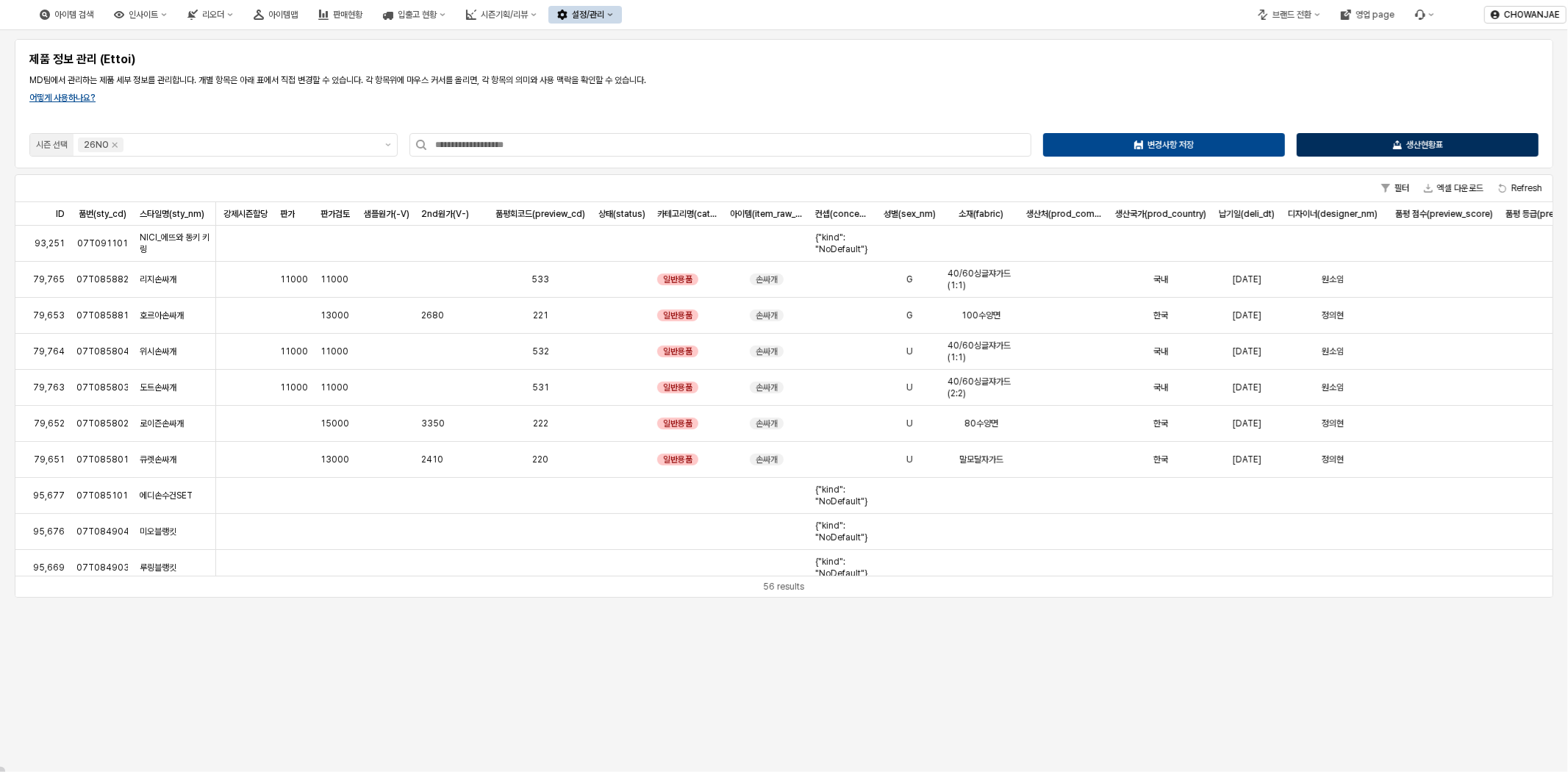
click at [1428, 153] on div "생산현황표" at bounding box center [1418, 145] width 229 height 22
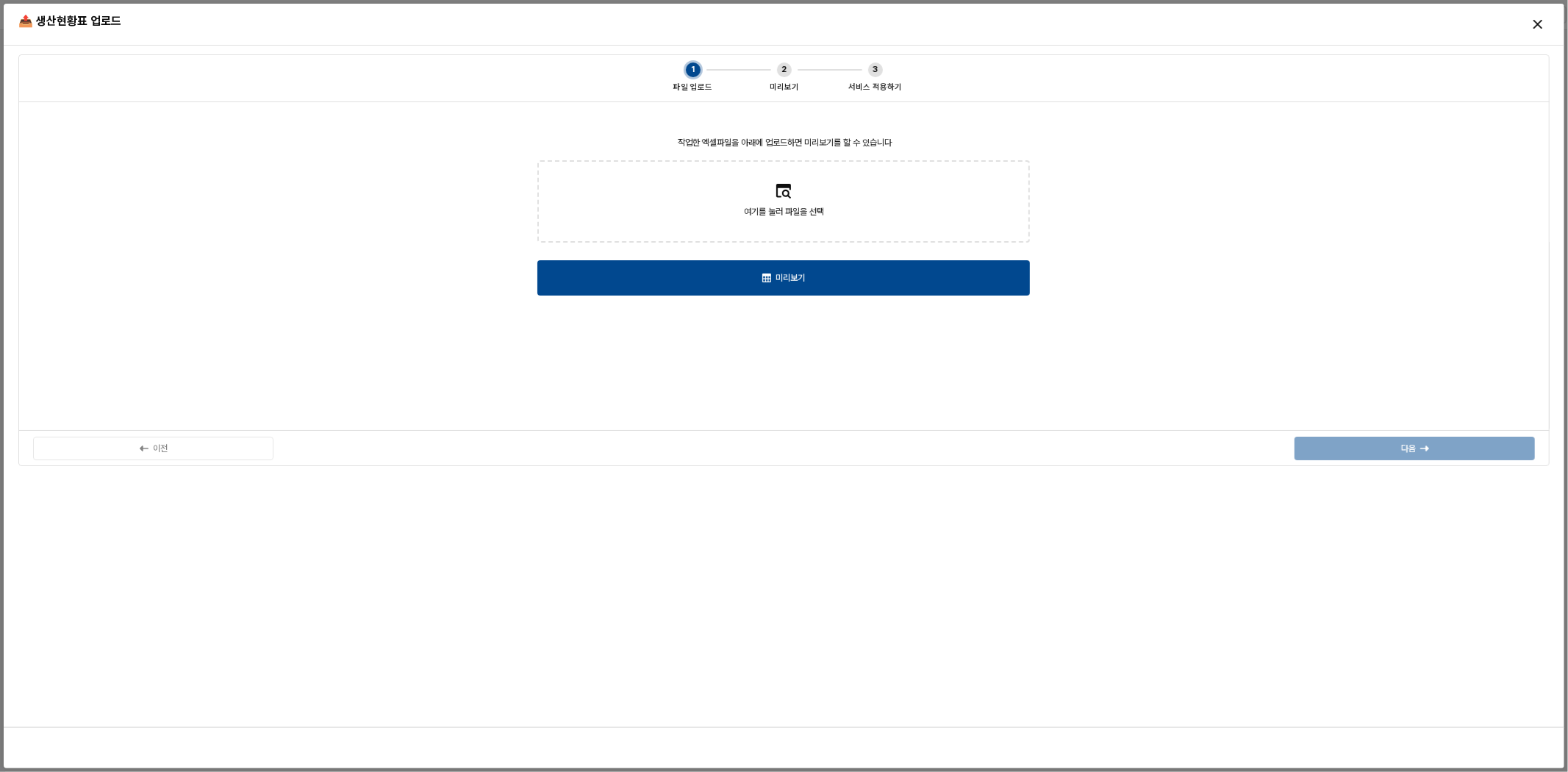
click at [783, 181] on div at bounding box center [784, 181] width 15 height 34
click at [783, 202] on input "여기를 눌러 파일을 선택" at bounding box center [783, 202] width 1 height 1
type input "**********"
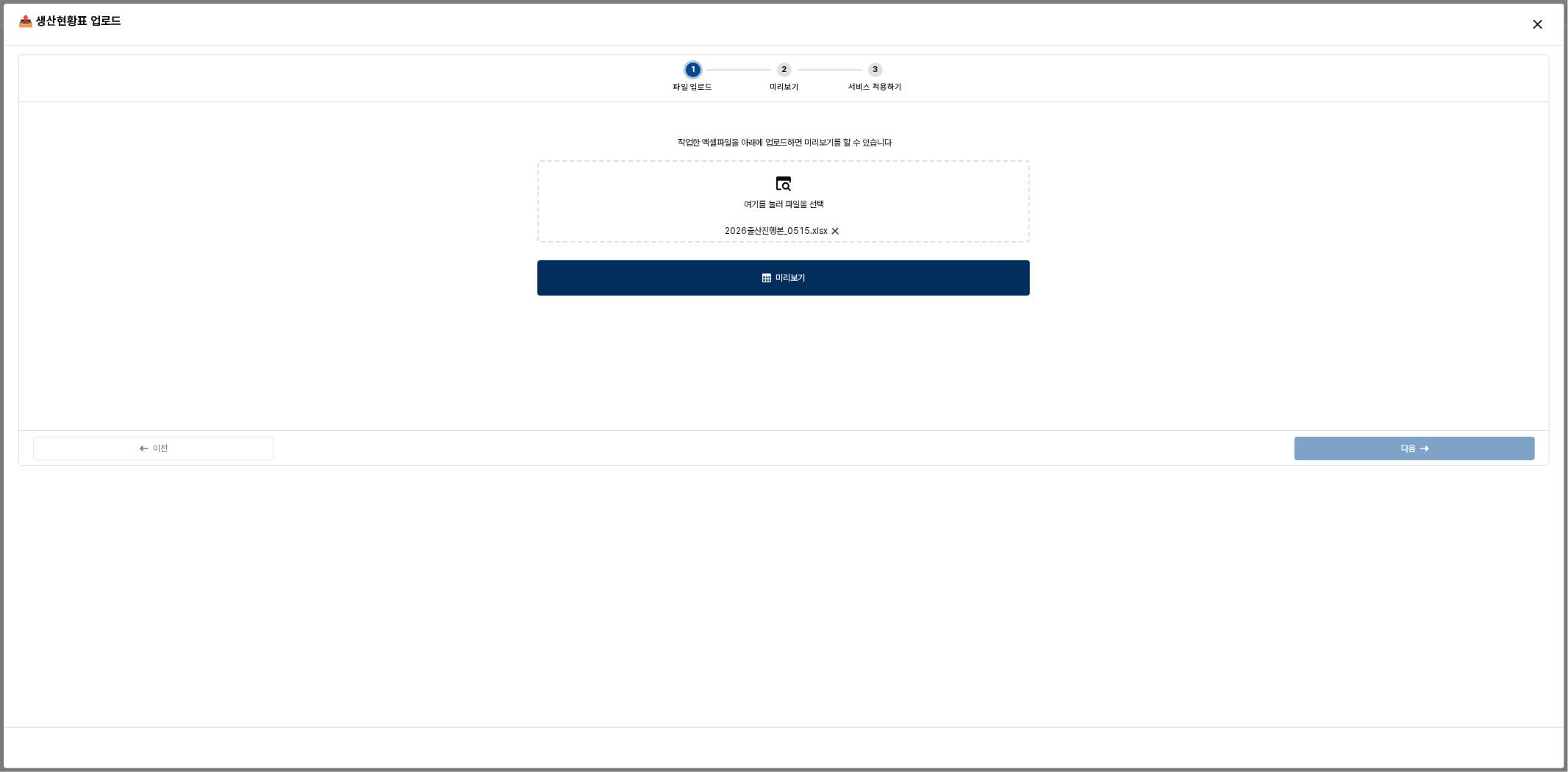
click at [746, 272] on div "미리보기" at bounding box center [784, 277] width 479 height 34
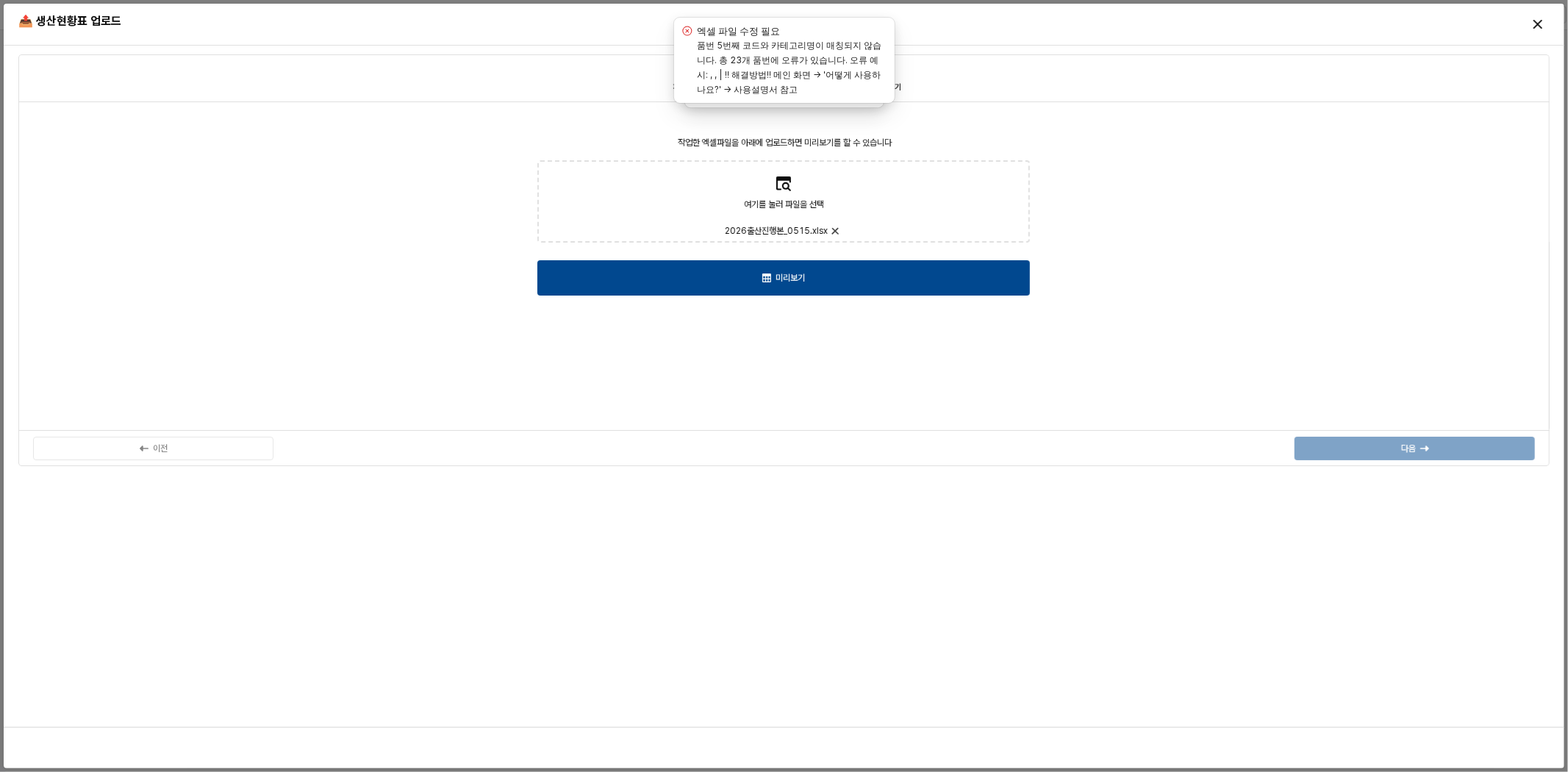
click at [1081, 116] on div "작업한 엑셀파일을 아래에 업로드하면 미리보기를 할 수 있습니다 여기를 눌러 파일을 선택 2026출산진행본_0515.xlsx 미리보기" at bounding box center [784, 266] width 1514 height 312
